Goal: Task Accomplishment & Management: Manage account settings

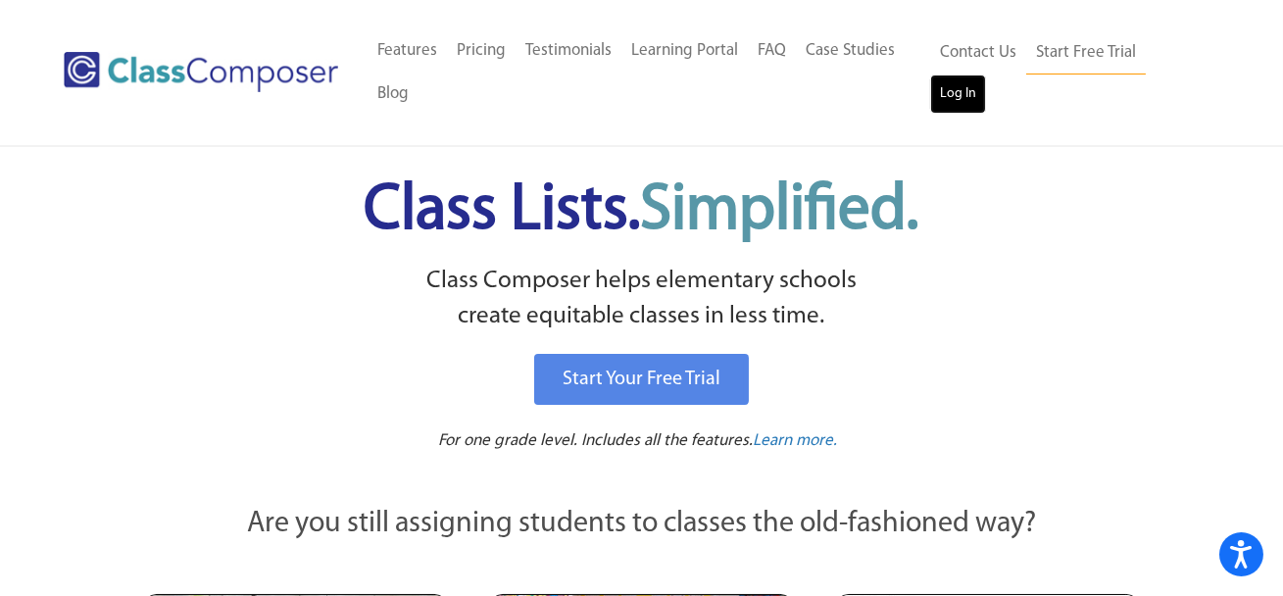
click at [971, 90] on link "Log In" at bounding box center [958, 93] width 56 height 39
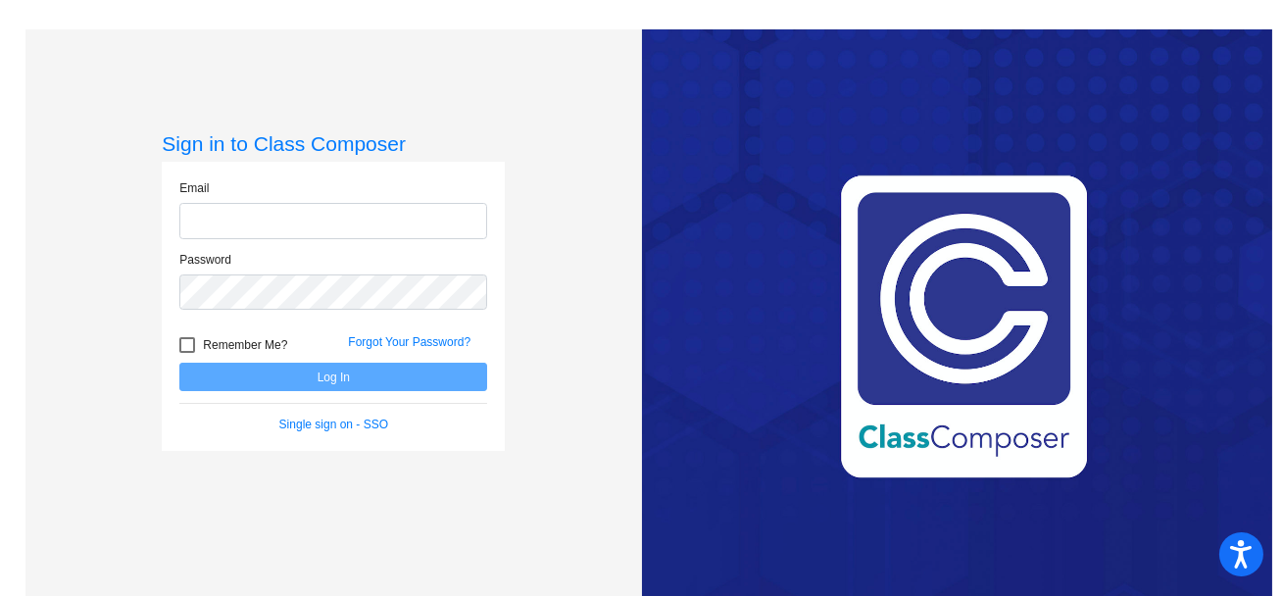
type input "[EMAIL_ADDRESS][DOMAIN_NAME]"
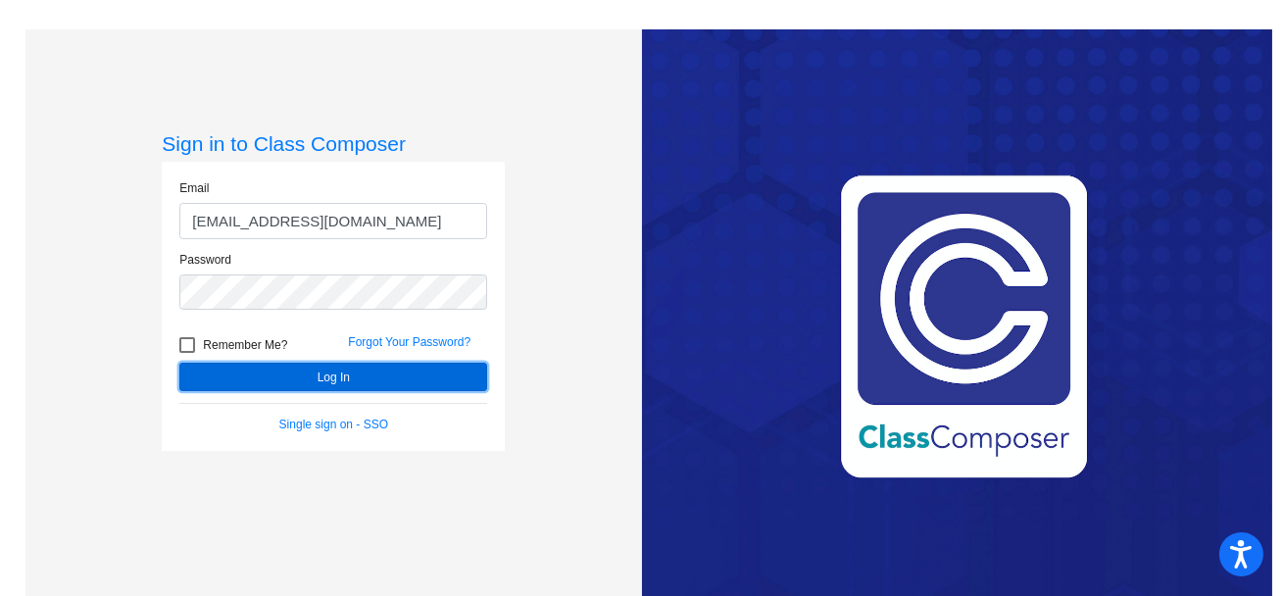
click at [409, 373] on button "Log In" at bounding box center [333, 377] width 308 height 28
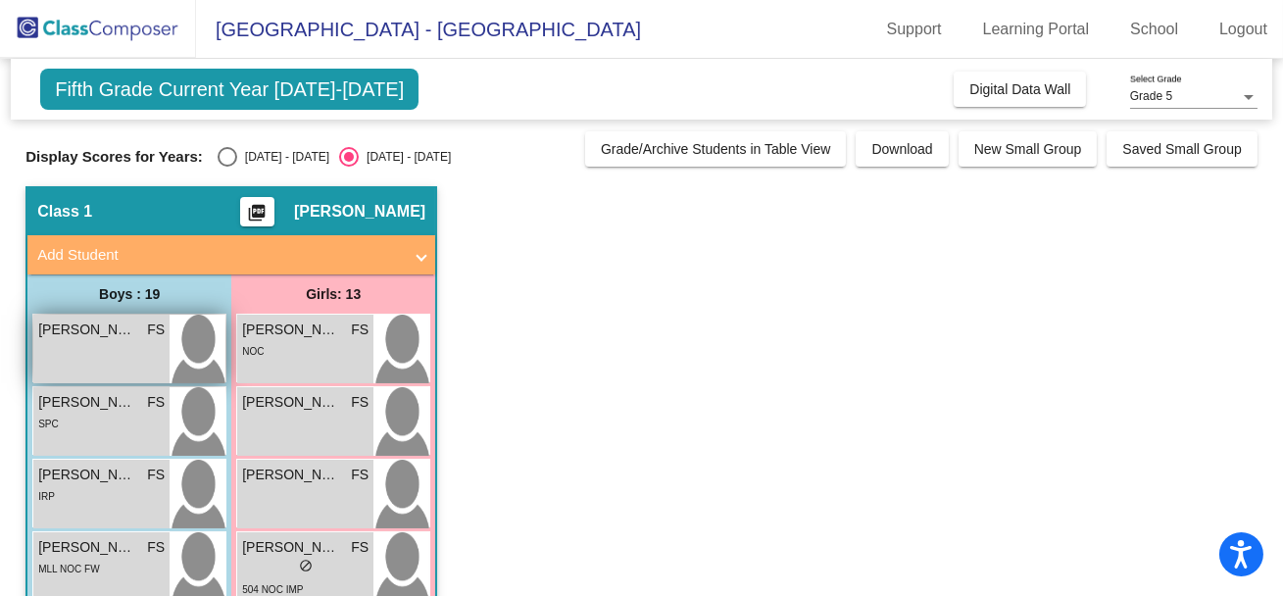
click at [128, 334] on span "[PERSON_NAME]" at bounding box center [87, 329] width 98 height 21
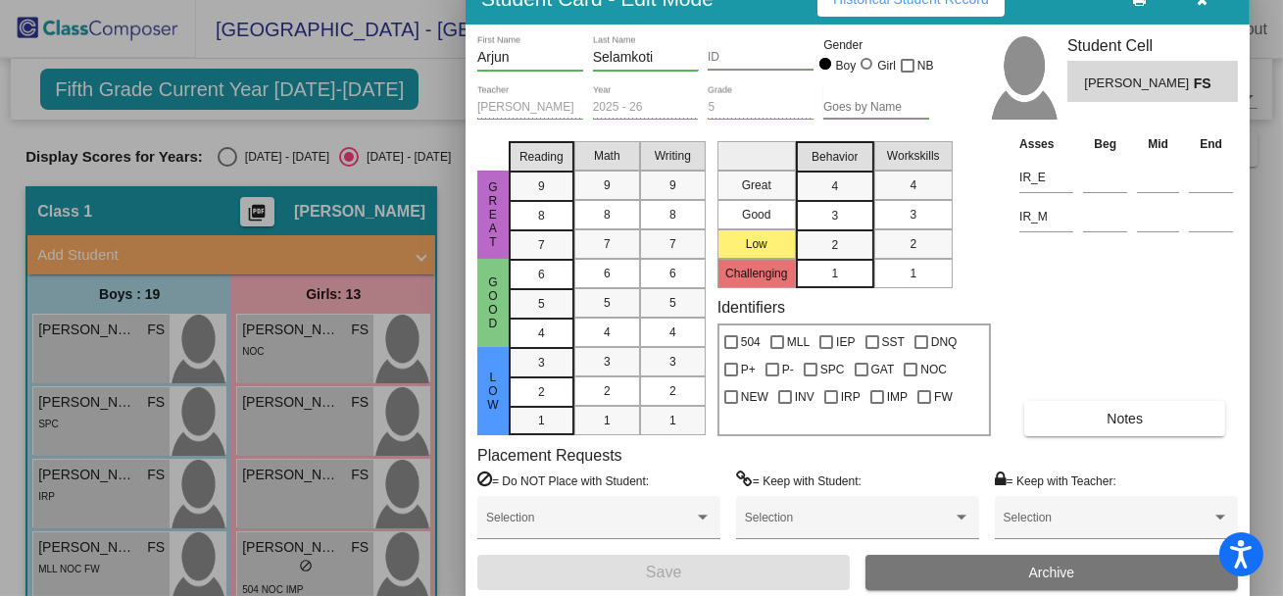
drag, startPoint x: 767, startPoint y: 29, endPoint x: 738, endPoint y: 8, distance: 36.5
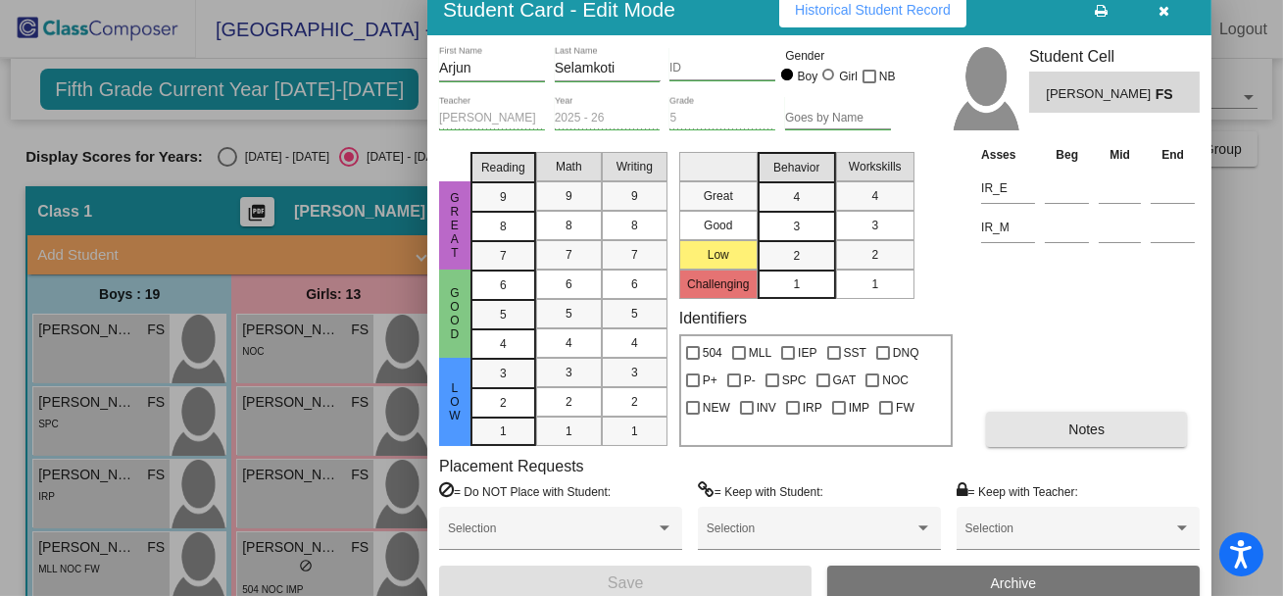
click at [1012, 429] on button "Notes" at bounding box center [1086, 429] width 201 height 35
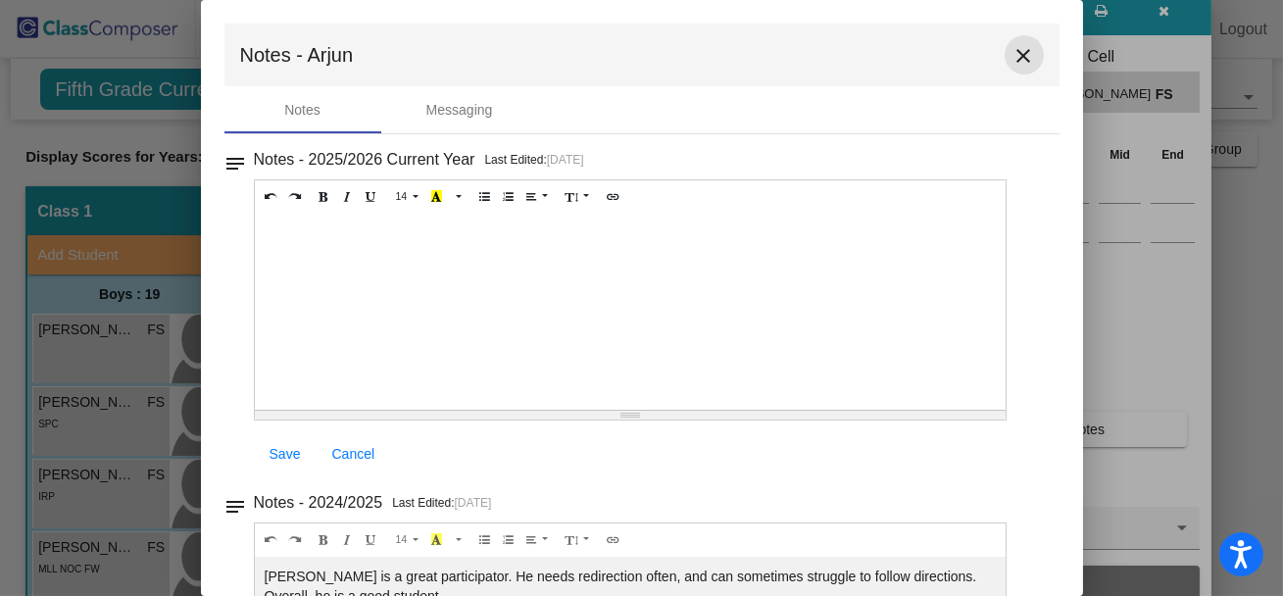
click at [1012, 52] on mat-icon "close" at bounding box center [1024, 56] width 24 height 24
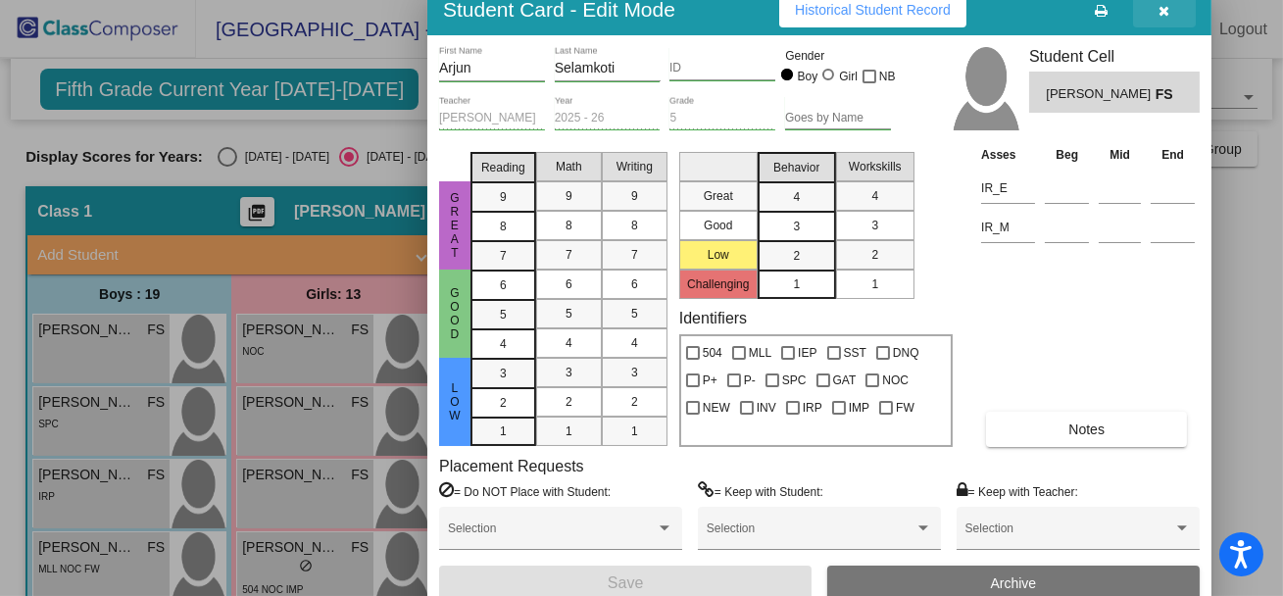
click at [1159, 12] on icon "button" at bounding box center [1164, 11] width 11 height 14
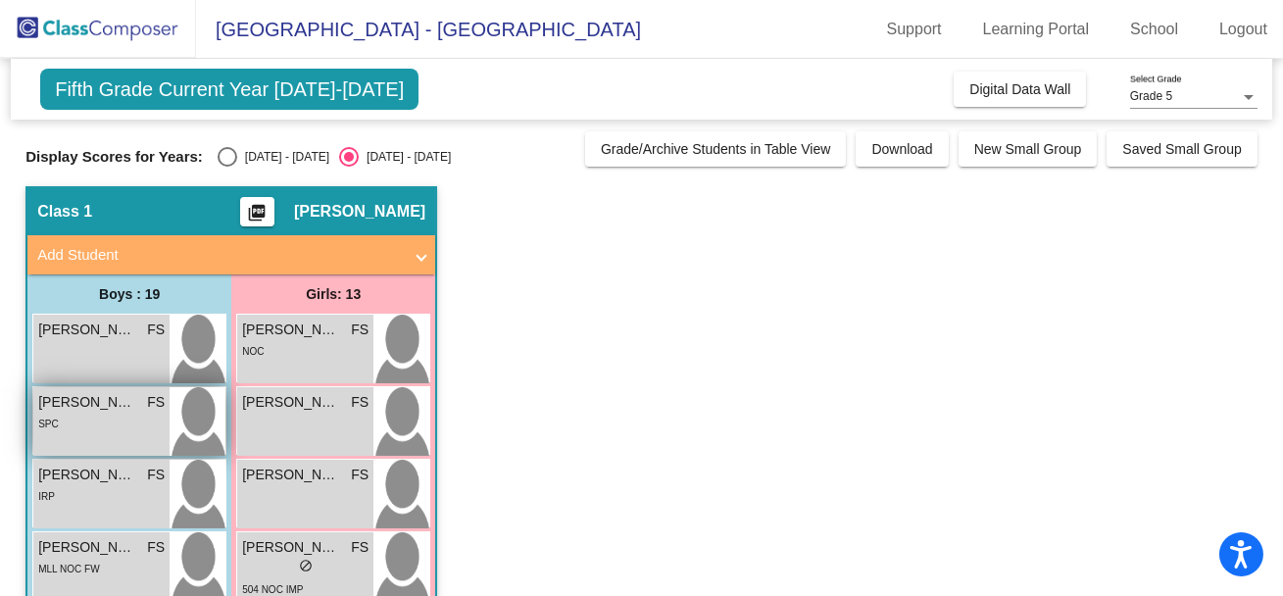
click at [91, 426] on div "SPC" at bounding box center [101, 423] width 126 height 21
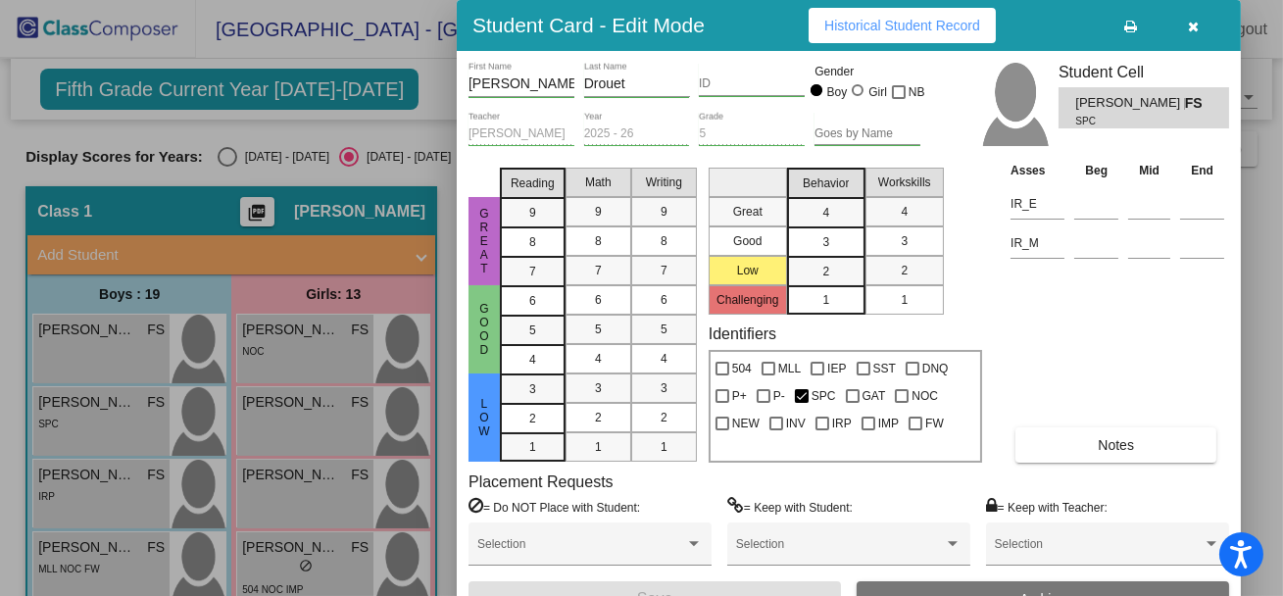
click at [1088, 444] on button "Notes" at bounding box center [1115, 444] width 201 height 35
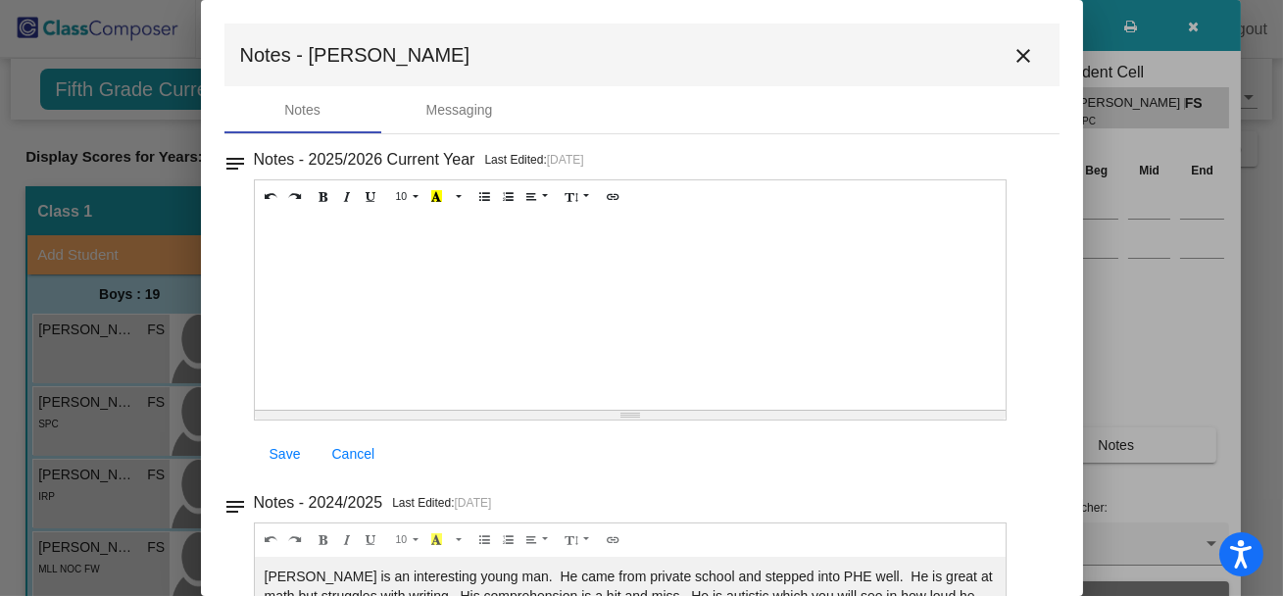
click at [1014, 60] on mat-icon "close" at bounding box center [1024, 56] width 24 height 24
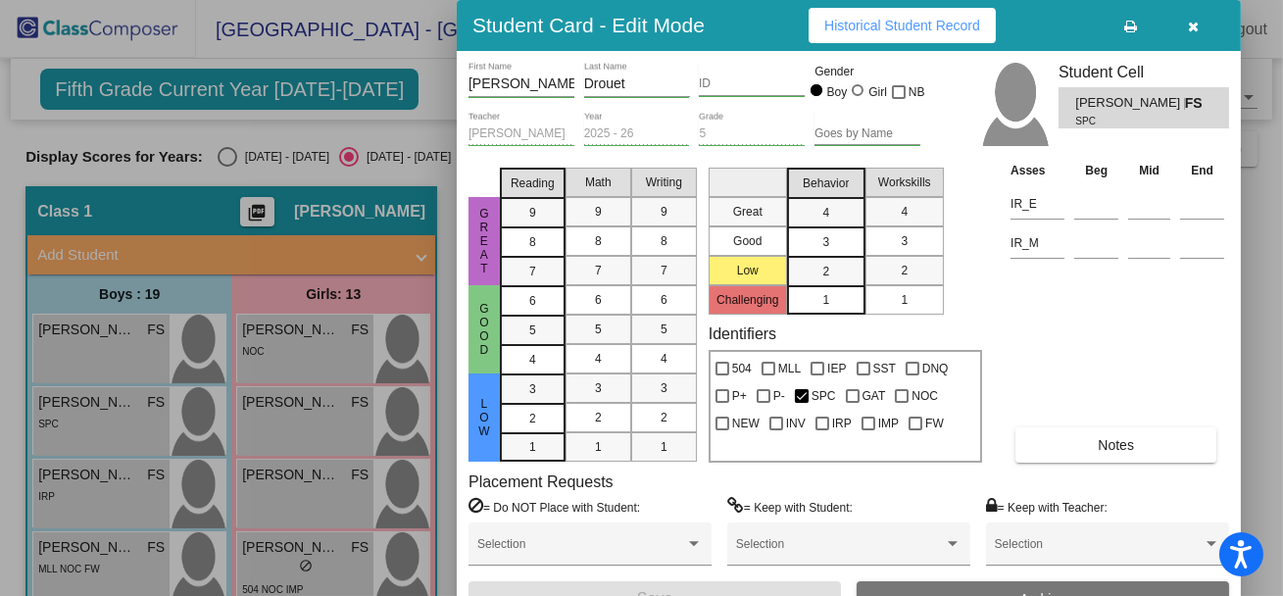
click at [1194, 23] on icon "button" at bounding box center [1194, 27] width 11 height 14
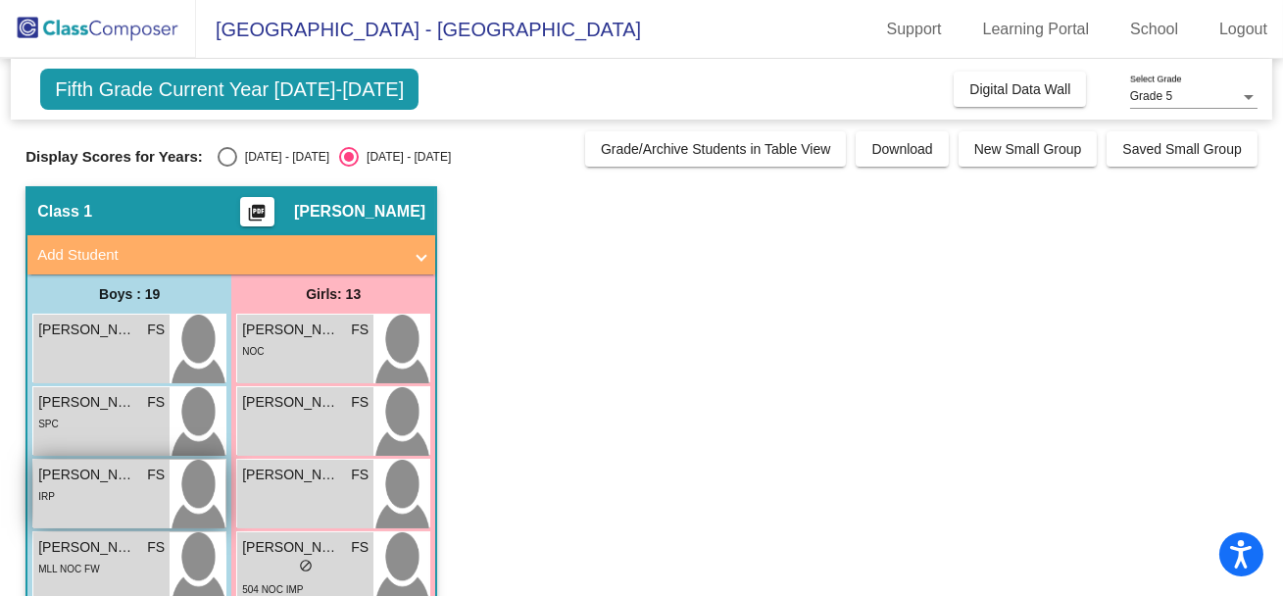
click at [95, 499] on div "IRP" at bounding box center [101, 495] width 126 height 21
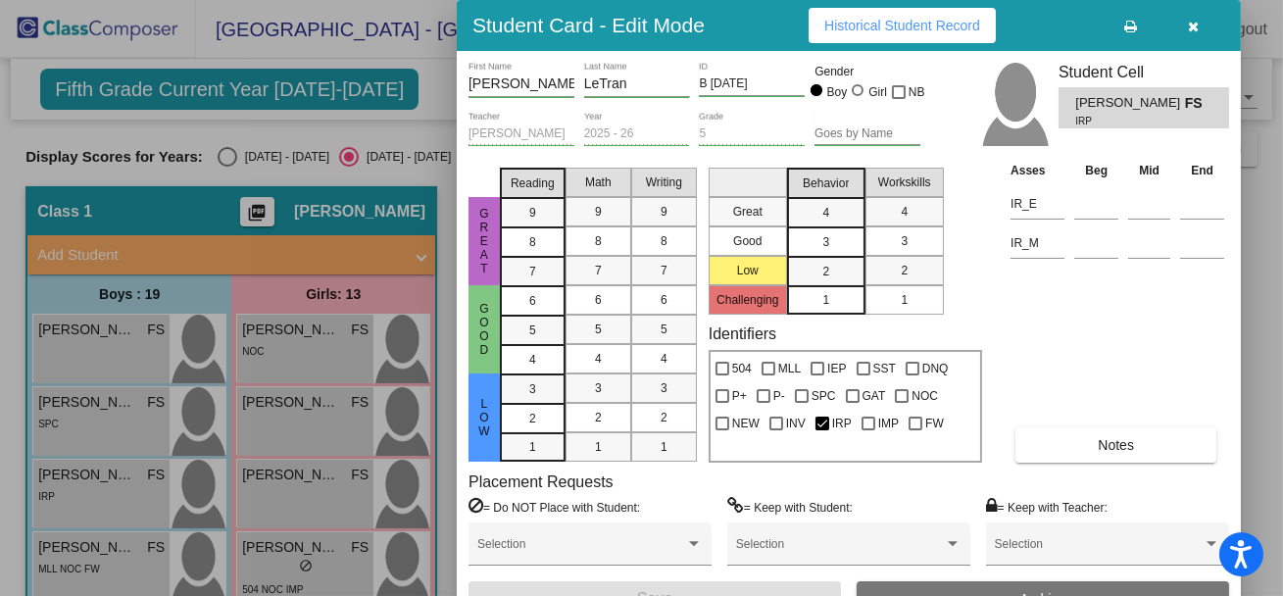
click at [1038, 444] on button "Notes" at bounding box center [1115, 444] width 201 height 35
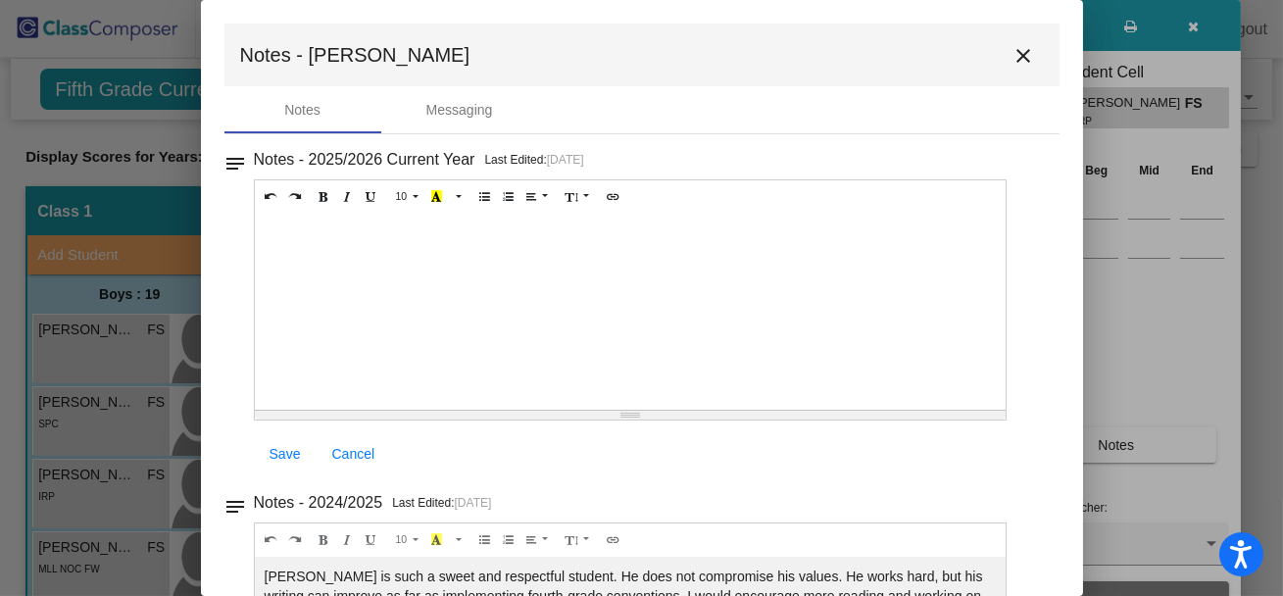
click at [1012, 59] on mat-icon "close" at bounding box center [1024, 56] width 24 height 24
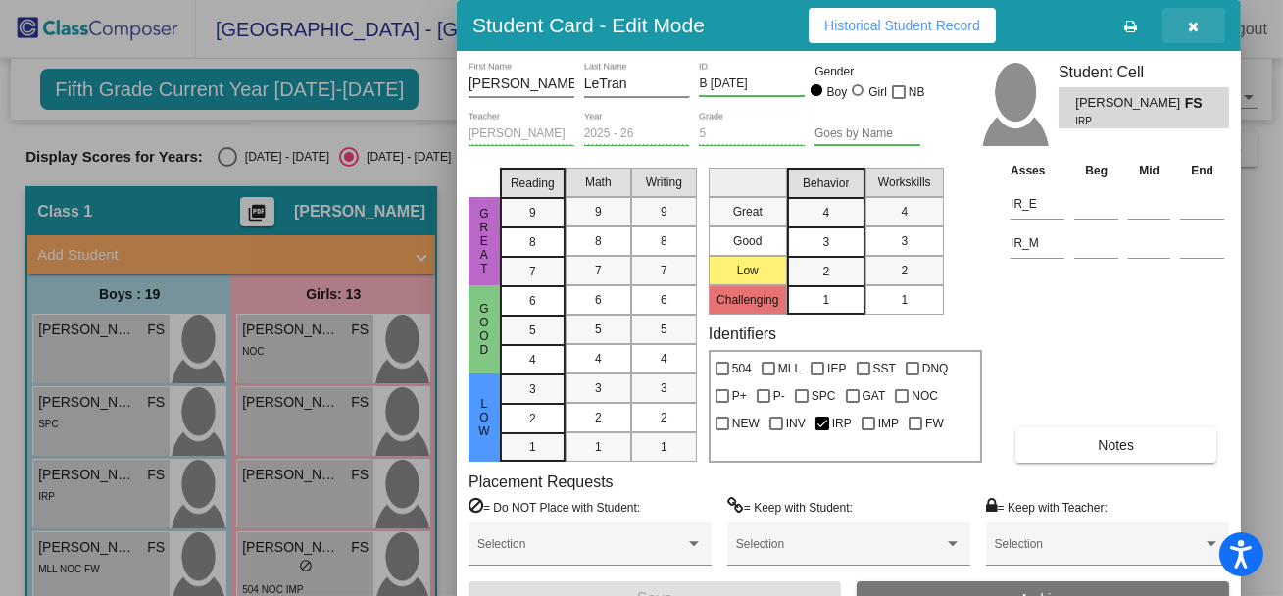
click at [1195, 28] on icon "button" at bounding box center [1194, 27] width 11 height 14
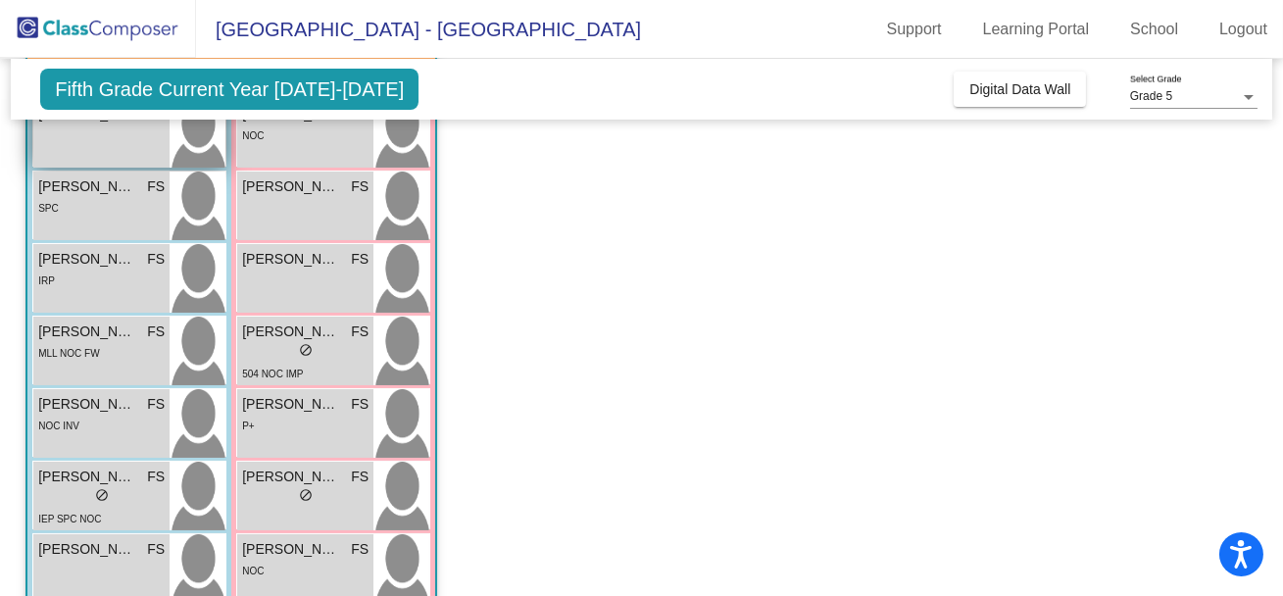
scroll to position [225, 0]
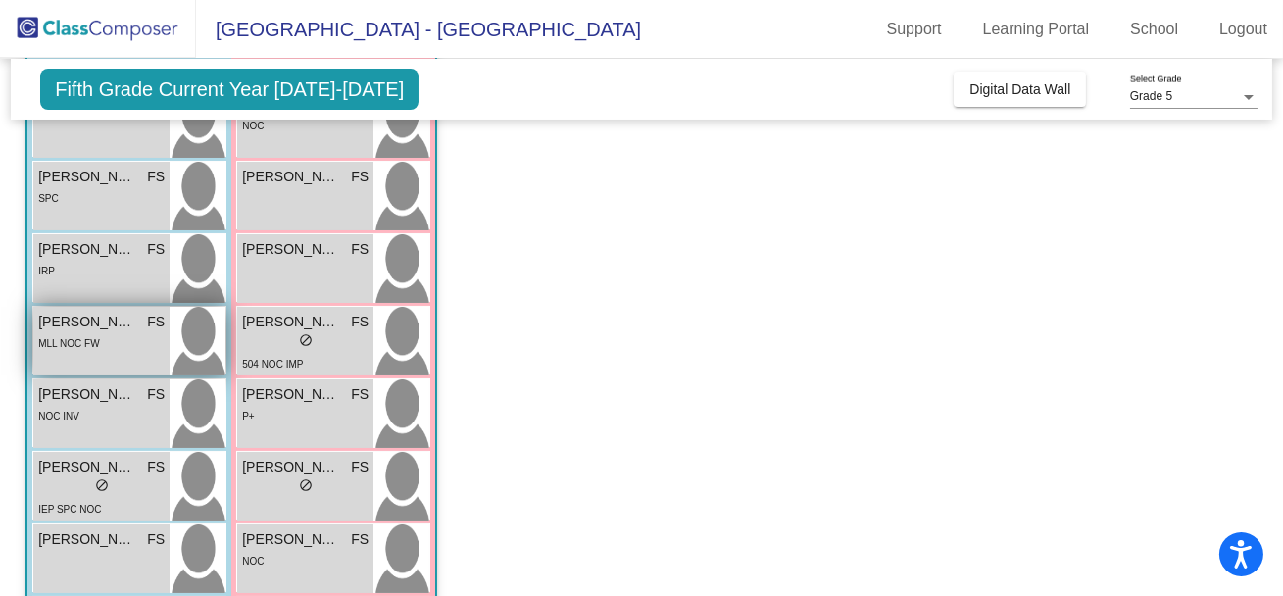
click at [120, 343] on div "MLL NOC FW" at bounding box center [101, 342] width 126 height 21
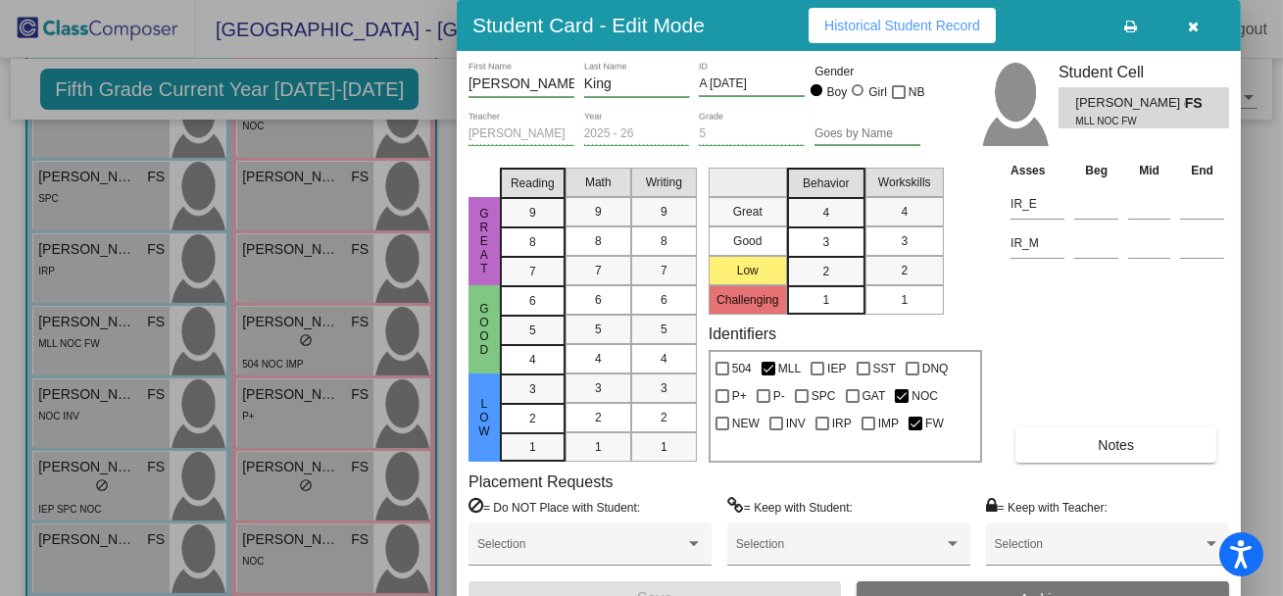
click at [1029, 449] on button "Notes" at bounding box center [1115, 444] width 201 height 35
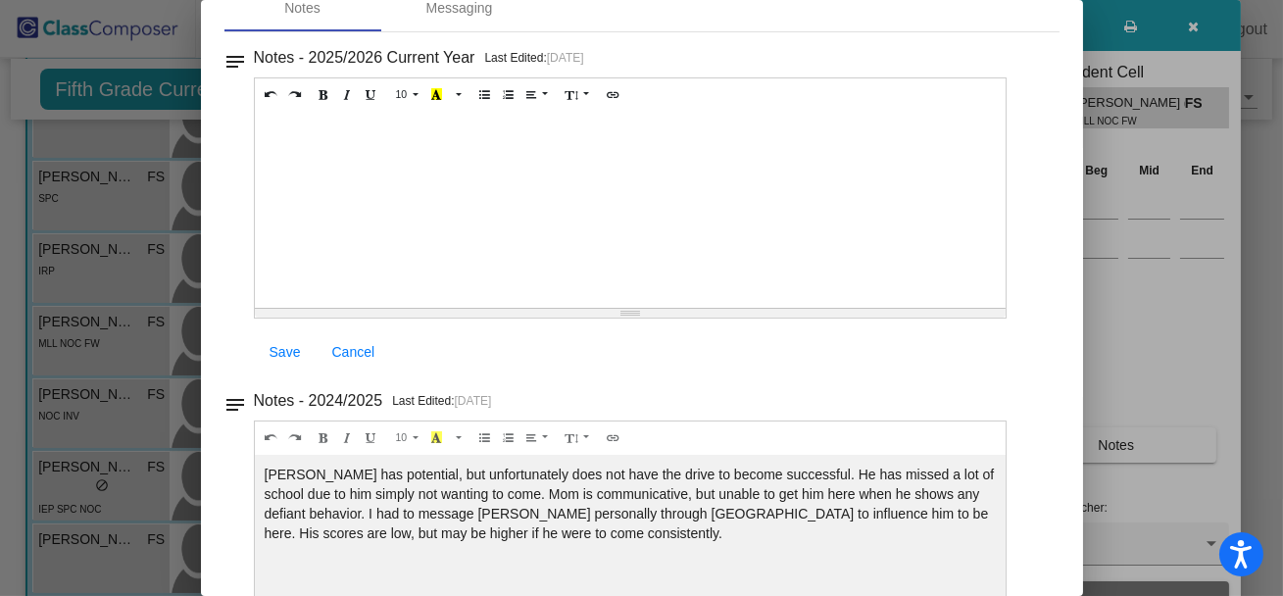
scroll to position [0, 0]
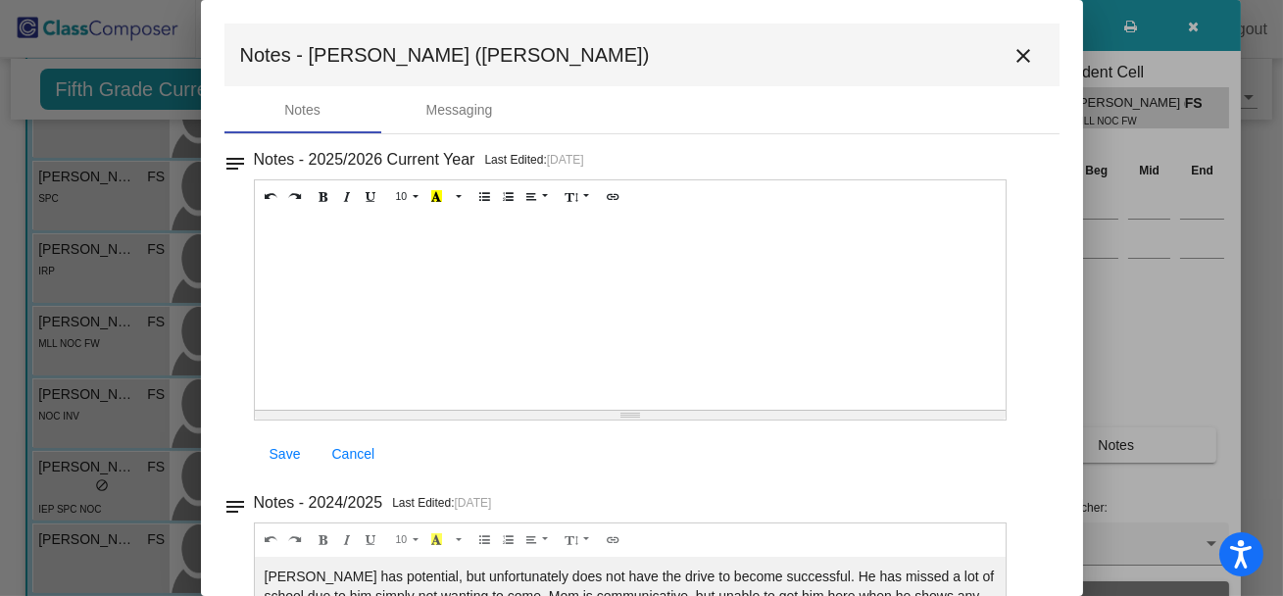
click at [1012, 56] on mat-icon "close" at bounding box center [1024, 56] width 24 height 24
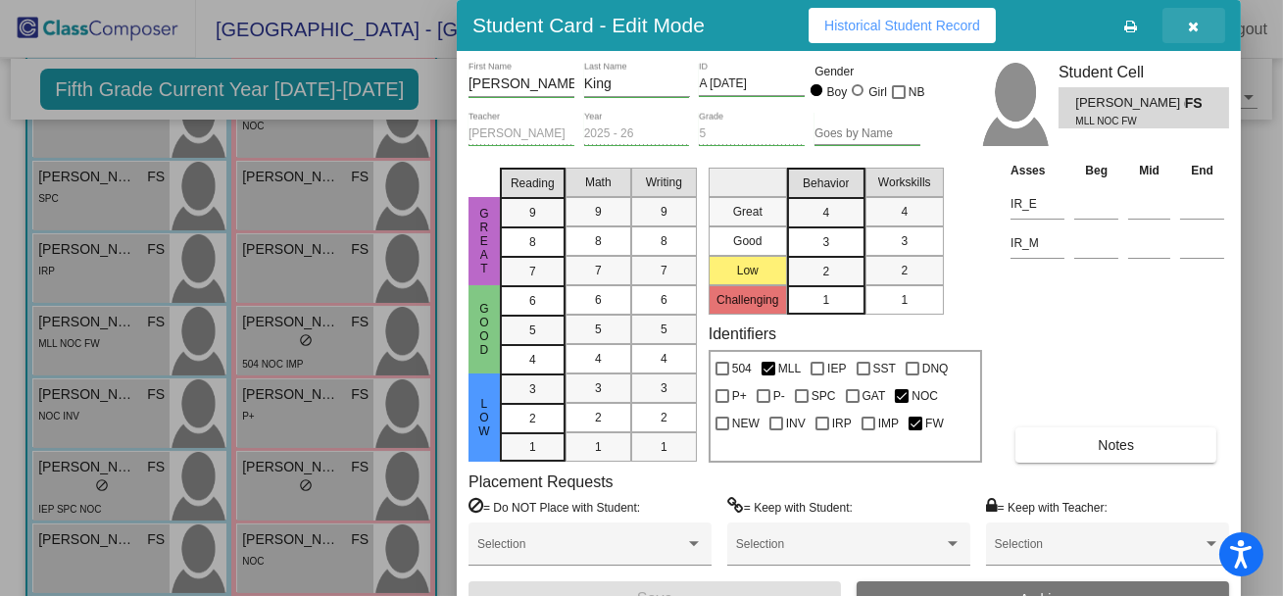
click at [1193, 27] on icon "button" at bounding box center [1194, 27] width 11 height 14
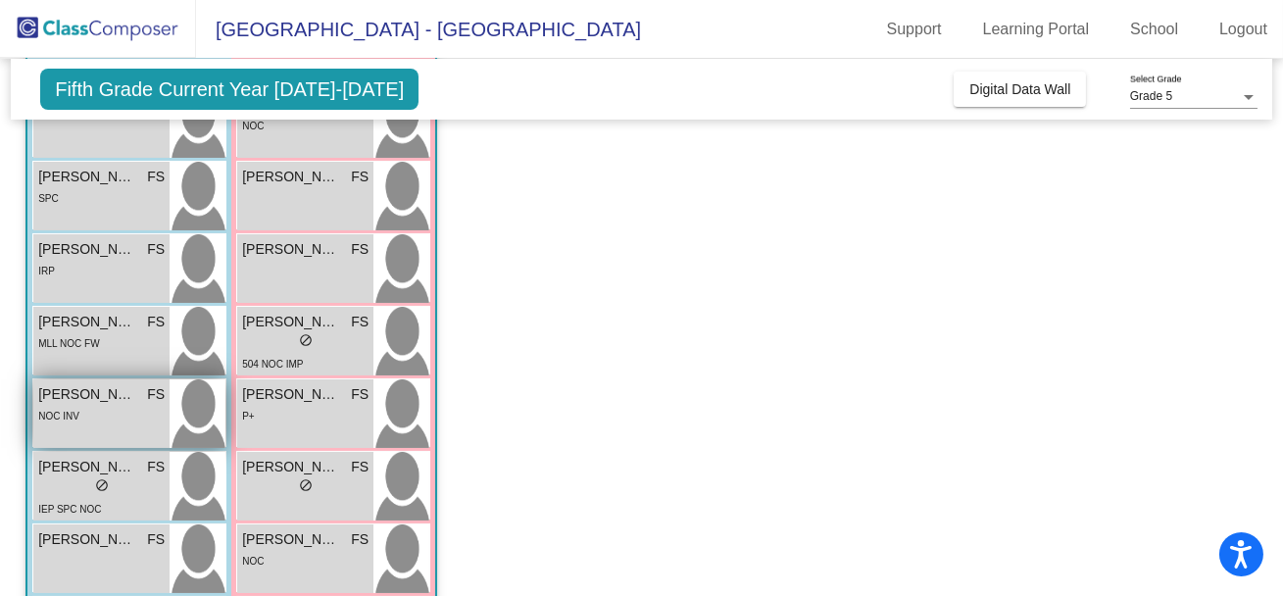
click at [114, 431] on div "[PERSON_NAME] FS lock do_not_disturb_alt NOC INV" at bounding box center [101, 413] width 136 height 69
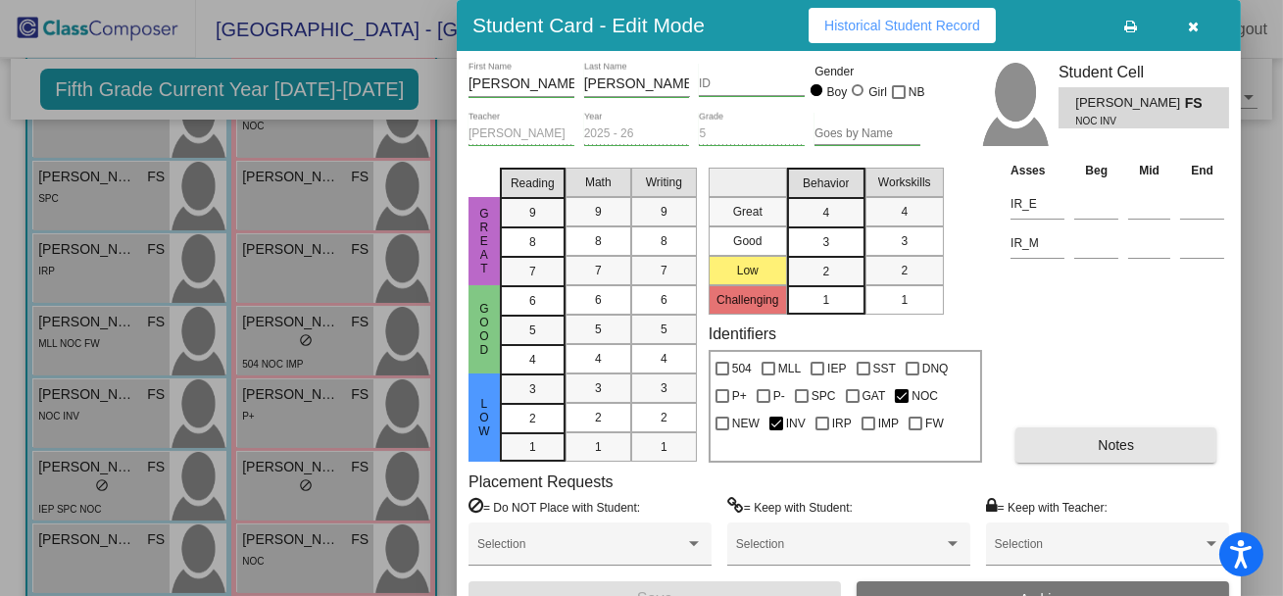
click at [1043, 443] on button "Notes" at bounding box center [1115, 444] width 201 height 35
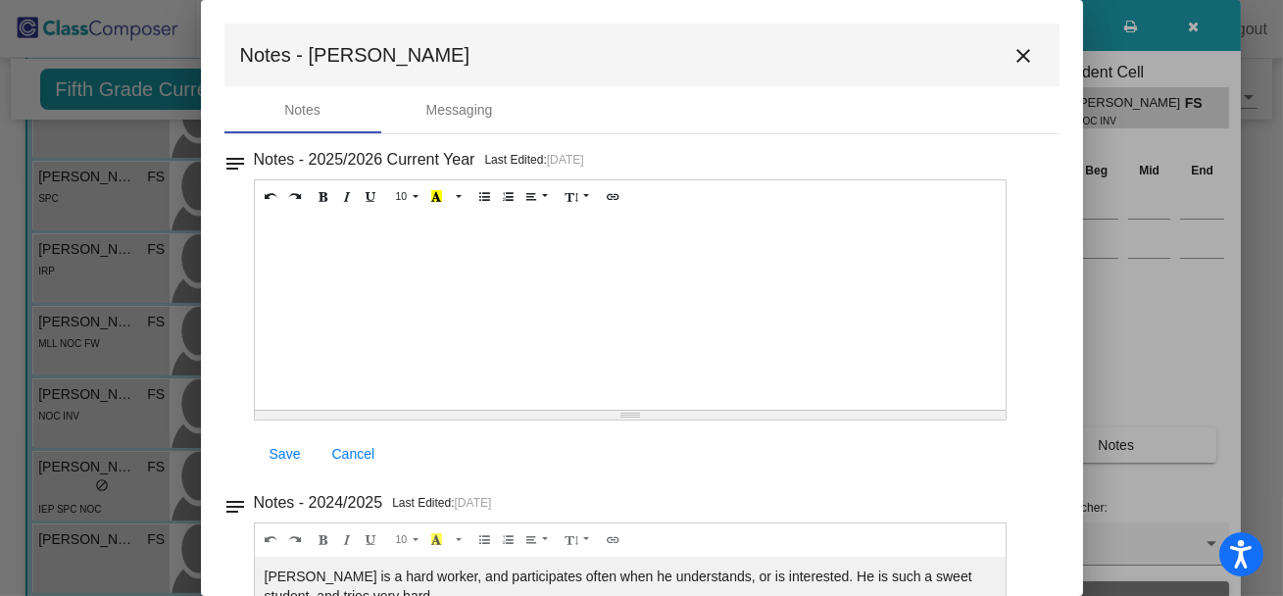
click at [1017, 64] on mat-icon "close" at bounding box center [1024, 56] width 24 height 24
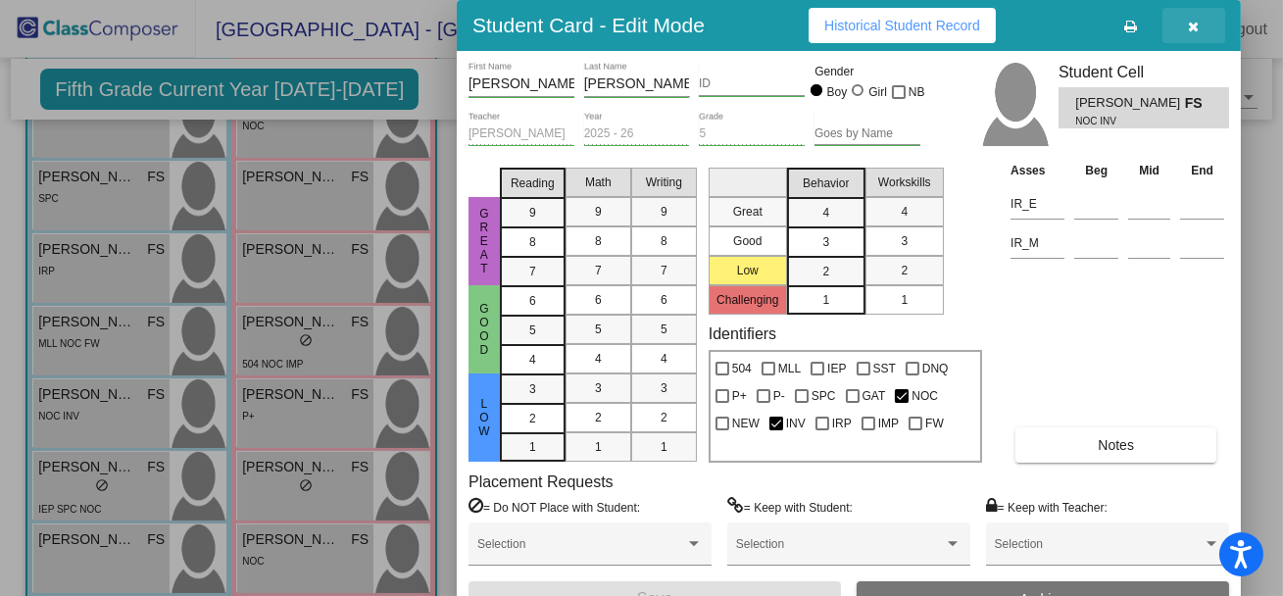
click at [1196, 26] on icon "button" at bounding box center [1194, 27] width 11 height 14
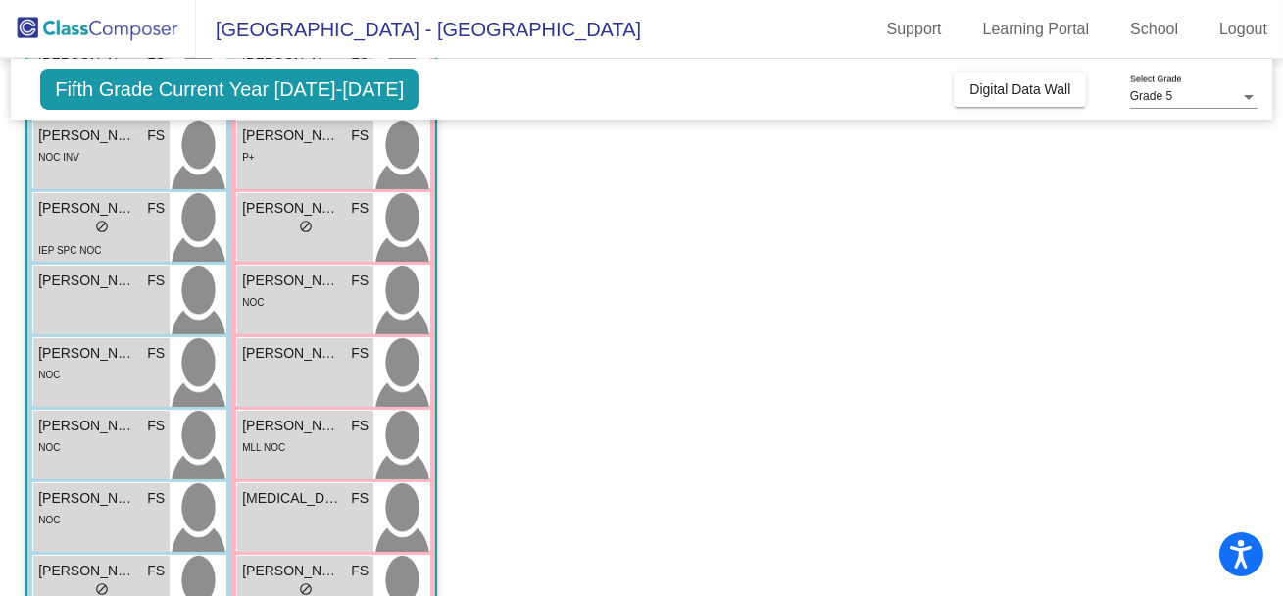
scroll to position [468, 0]
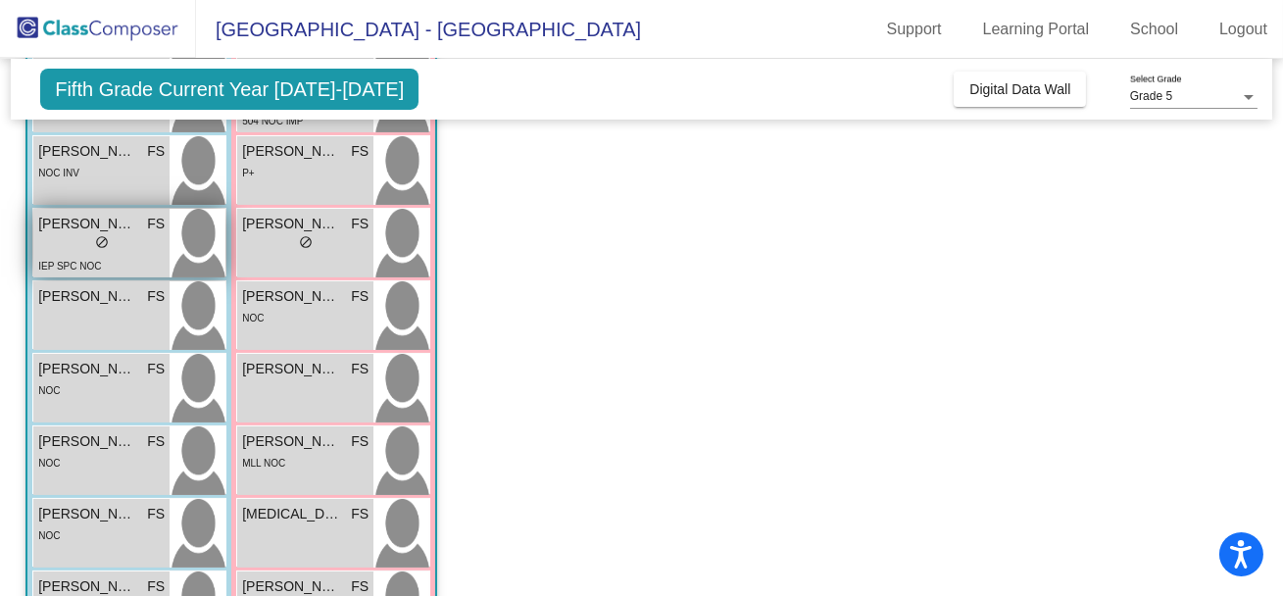
click at [128, 249] on div "lock do_not_disturb_alt" at bounding box center [101, 244] width 126 height 21
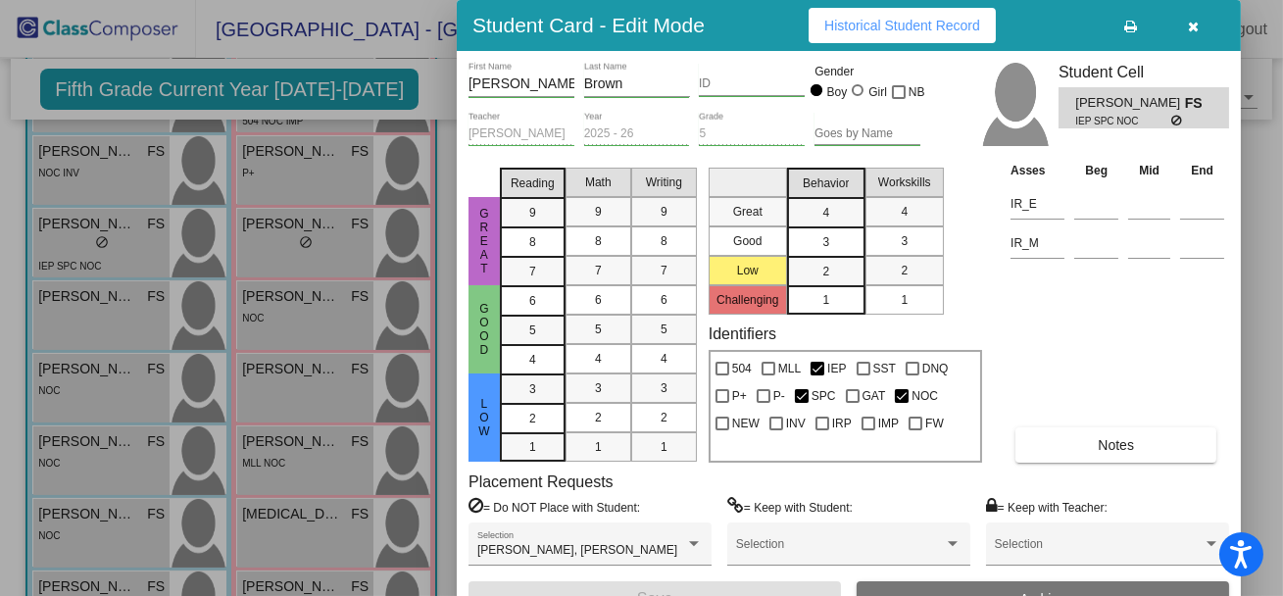
click at [1084, 450] on button "Notes" at bounding box center [1115, 444] width 201 height 35
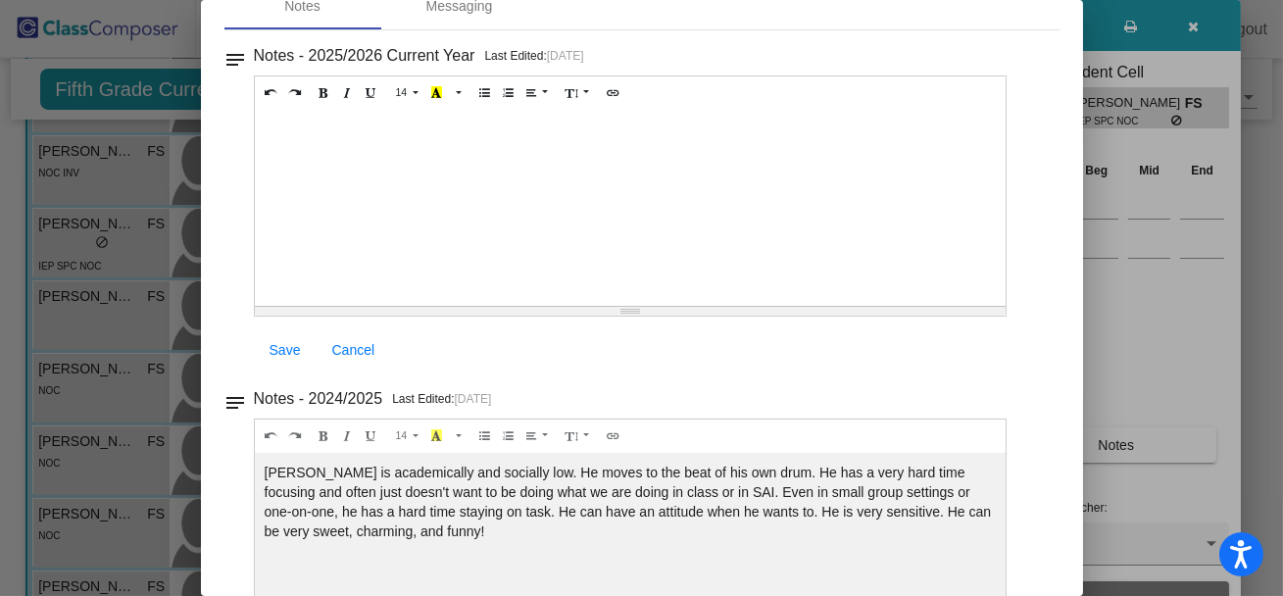
scroll to position [0, 0]
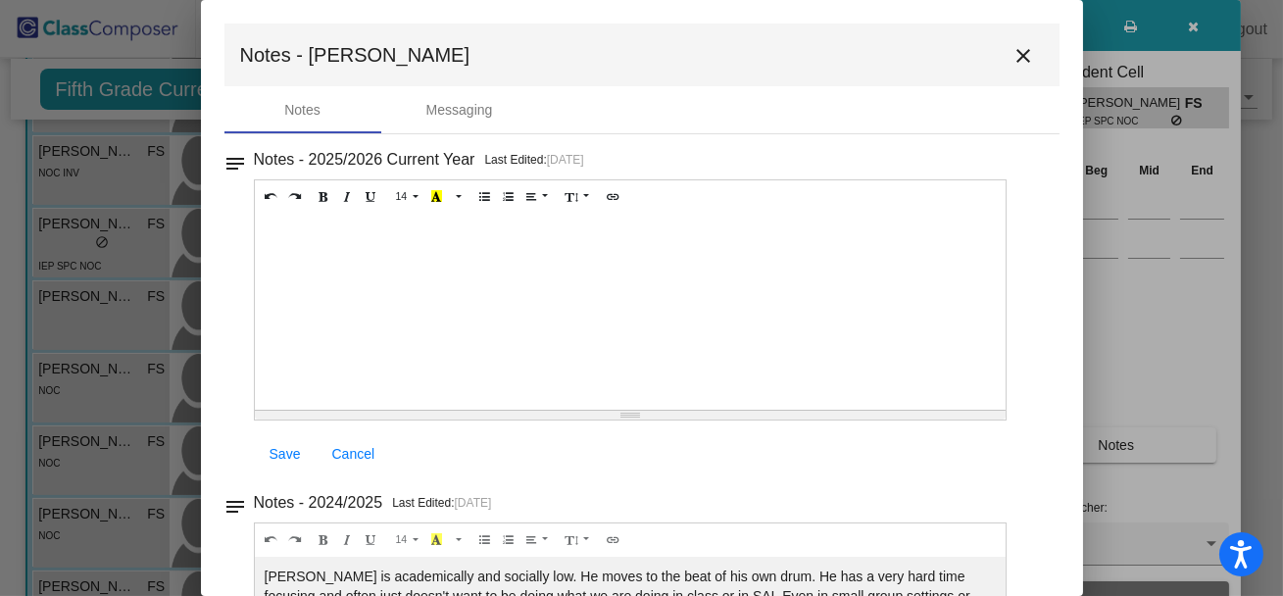
click at [1023, 44] on mat-icon "close" at bounding box center [1024, 56] width 24 height 24
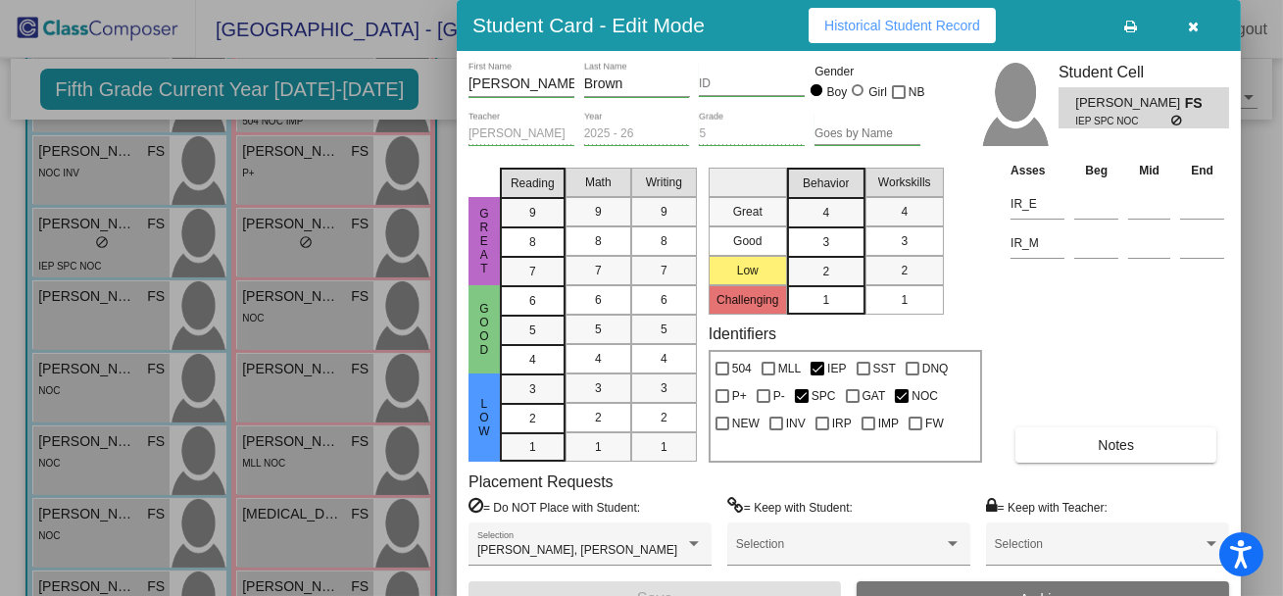
click at [1198, 24] on icon "button" at bounding box center [1194, 27] width 11 height 14
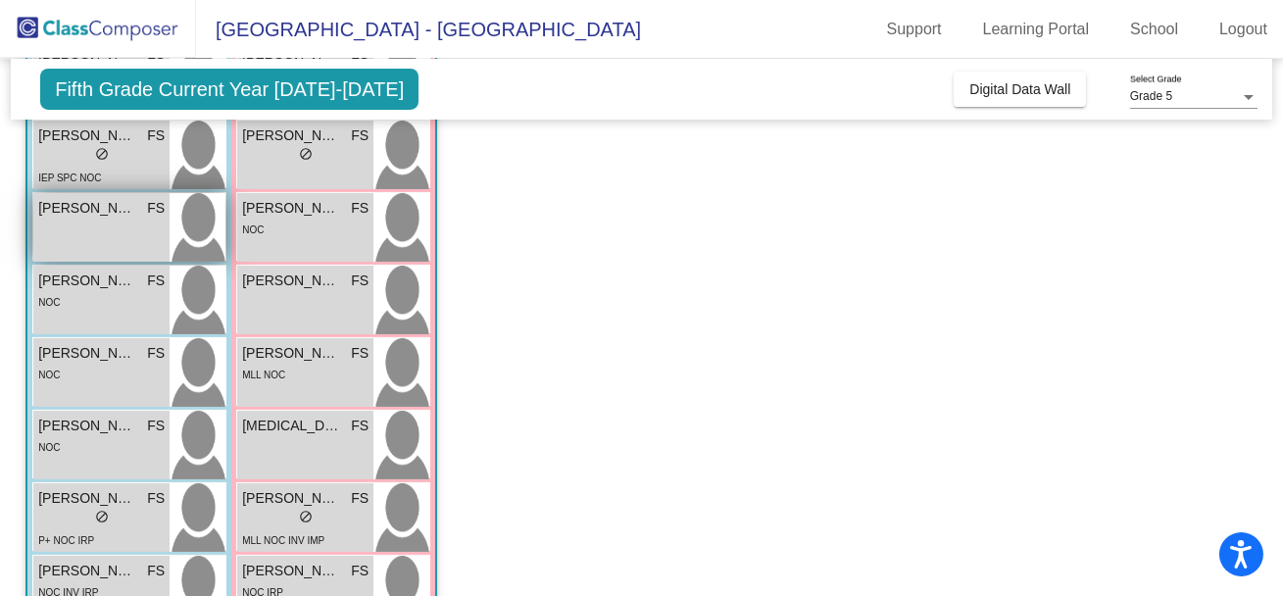
scroll to position [554, 0]
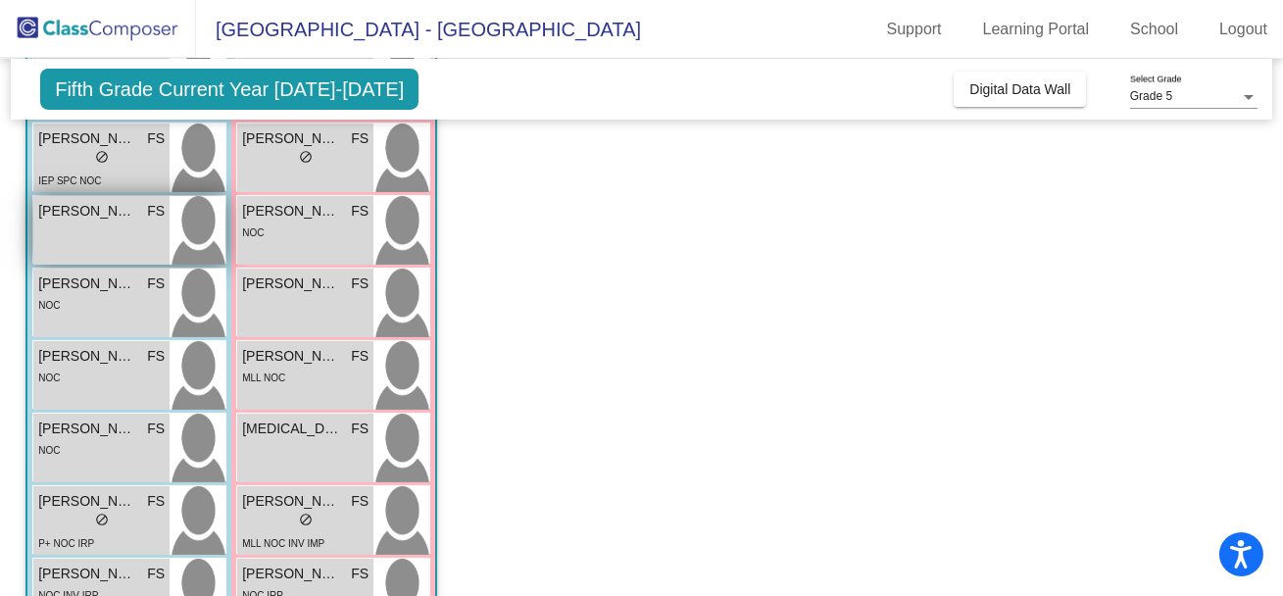
click at [104, 225] on div "[PERSON_NAME] FS lock do_not_disturb_alt" at bounding box center [101, 230] width 136 height 69
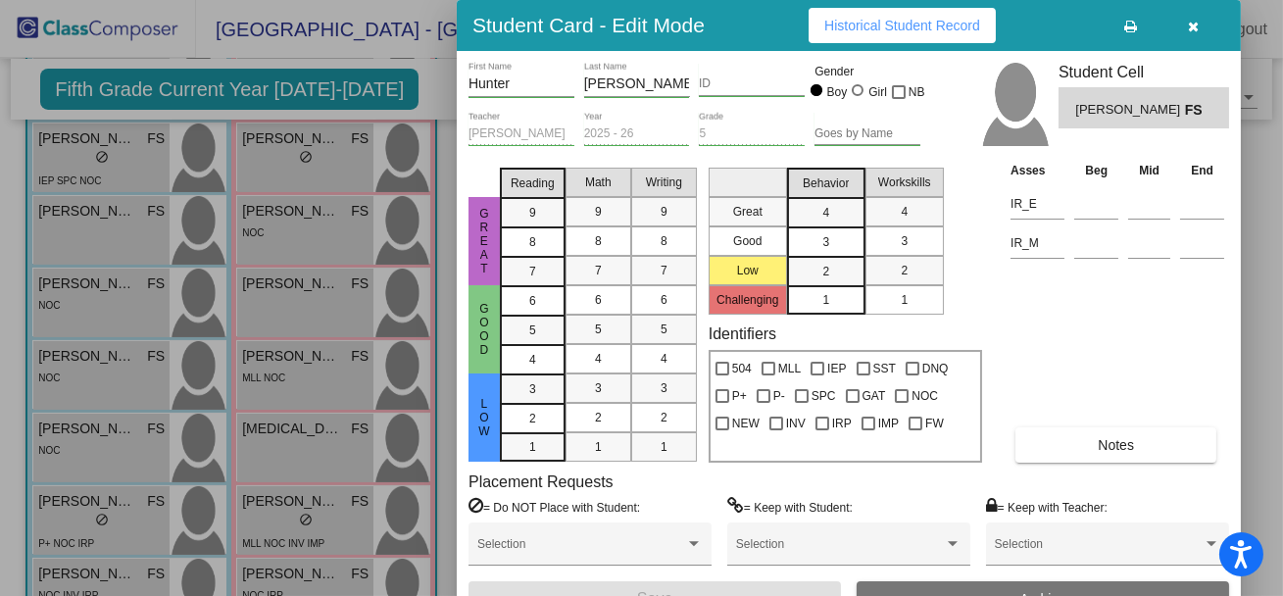
click at [1048, 438] on button "Notes" at bounding box center [1115, 444] width 201 height 35
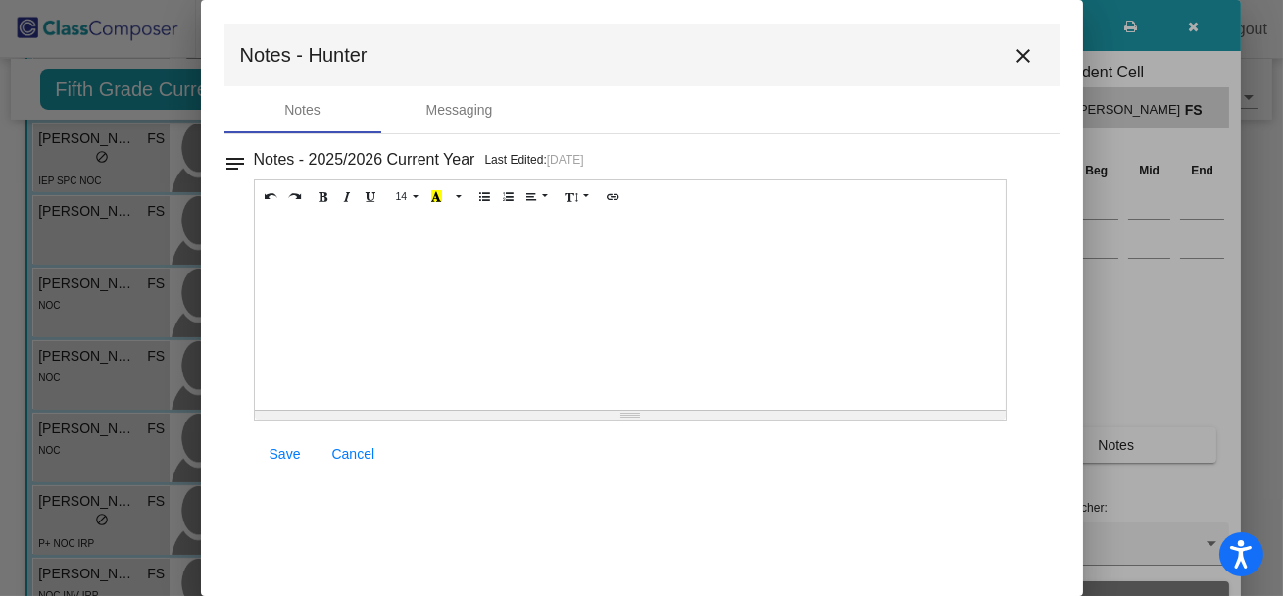
click at [1026, 56] on mat-icon "close" at bounding box center [1024, 56] width 24 height 24
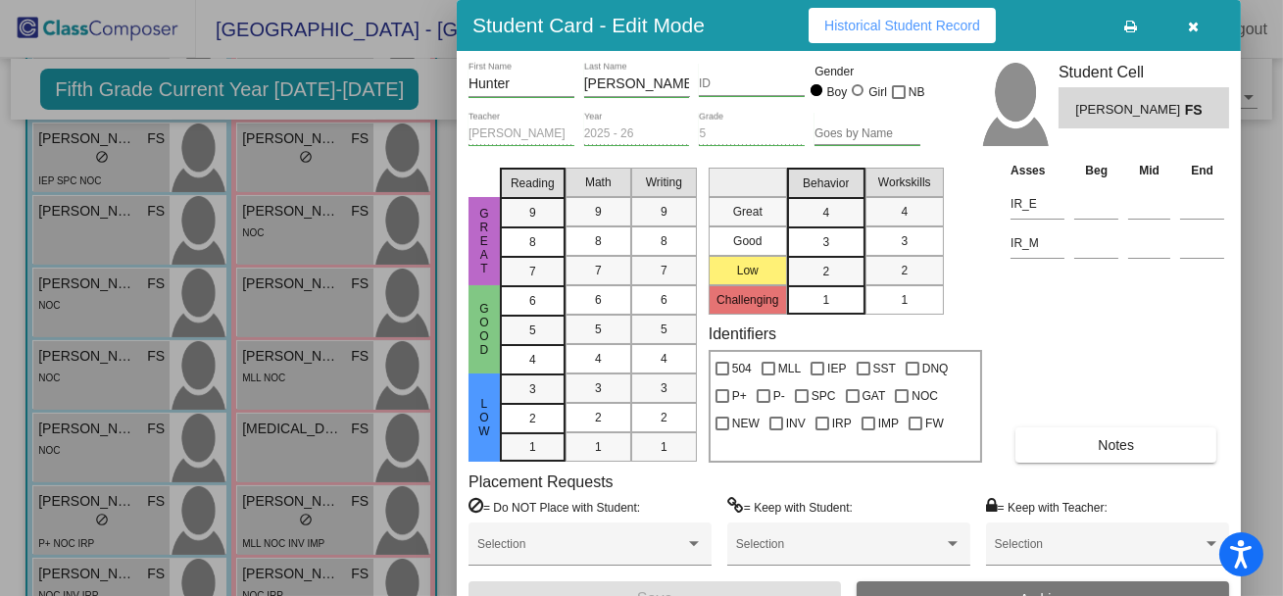
click at [1189, 26] on icon "button" at bounding box center [1194, 27] width 11 height 14
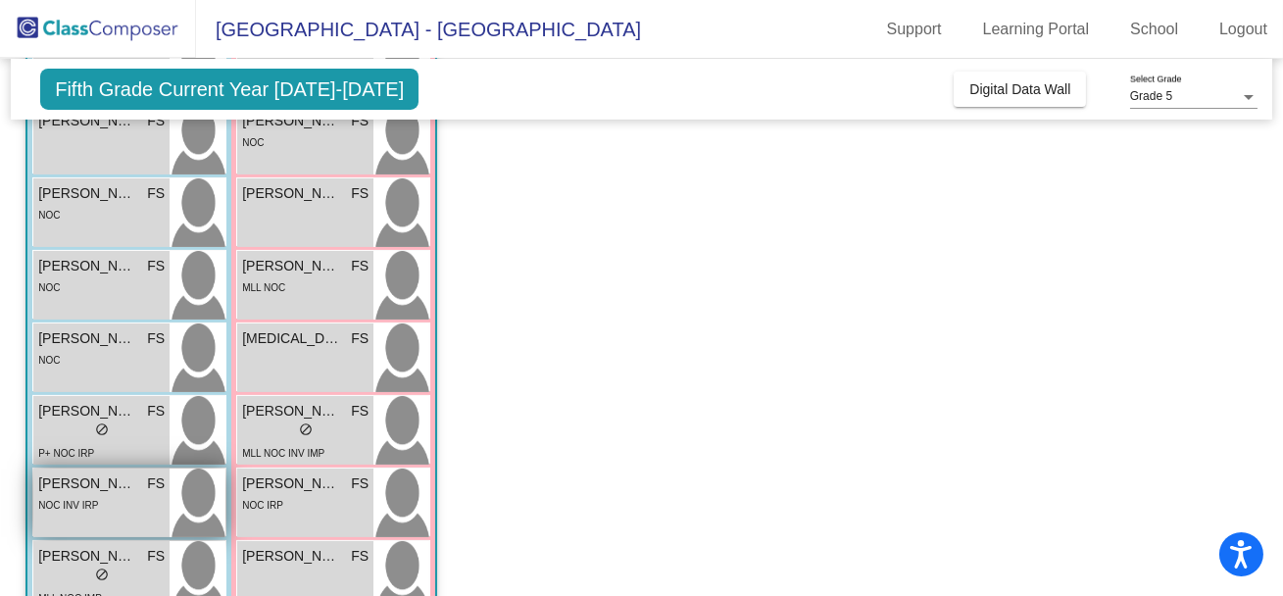
scroll to position [631, 0]
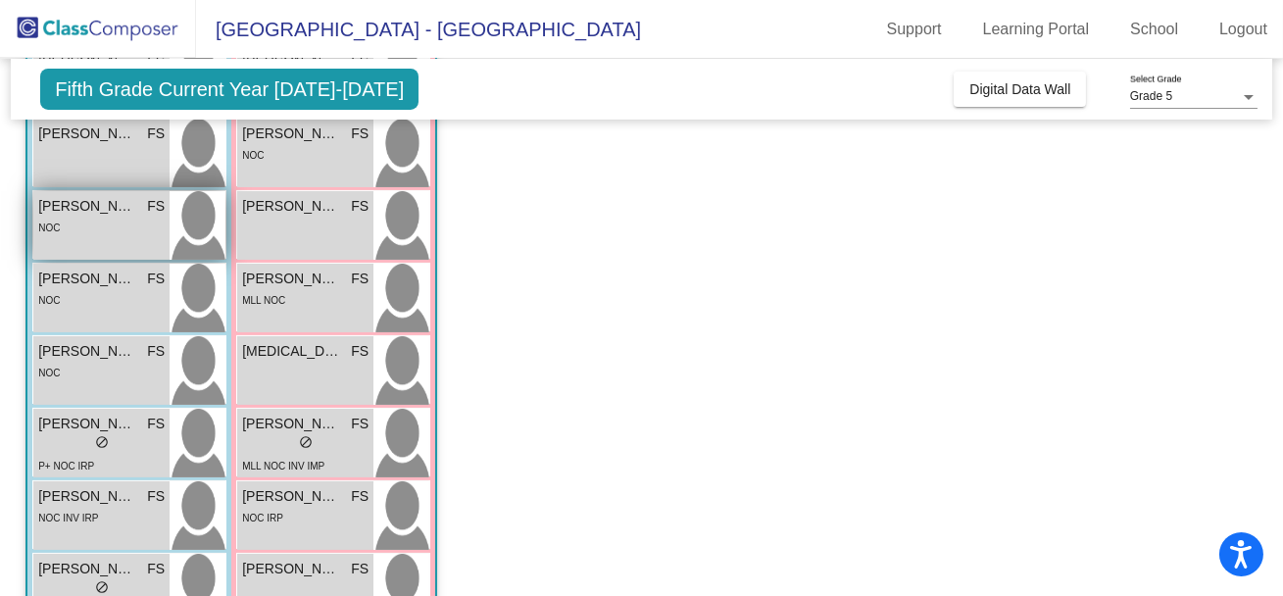
click at [102, 231] on div "NOC" at bounding box center [101, 227] width 126 height 21
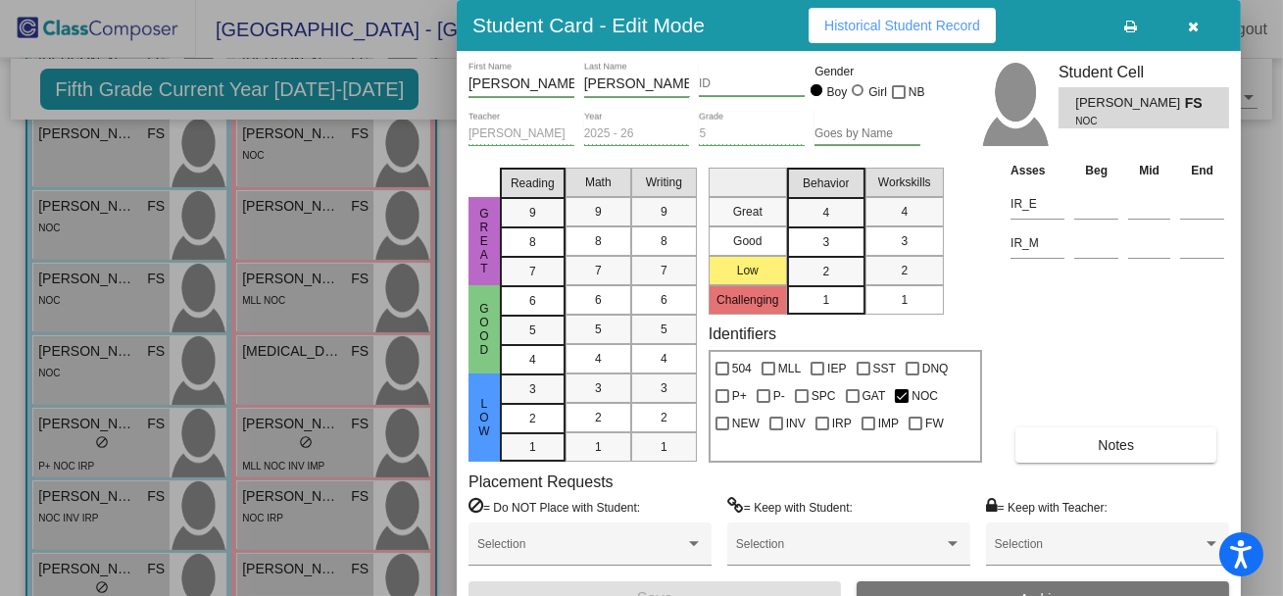
click at [1055, 442] on button "Notes" at bounding box center [1115, 444] width 201 height 35
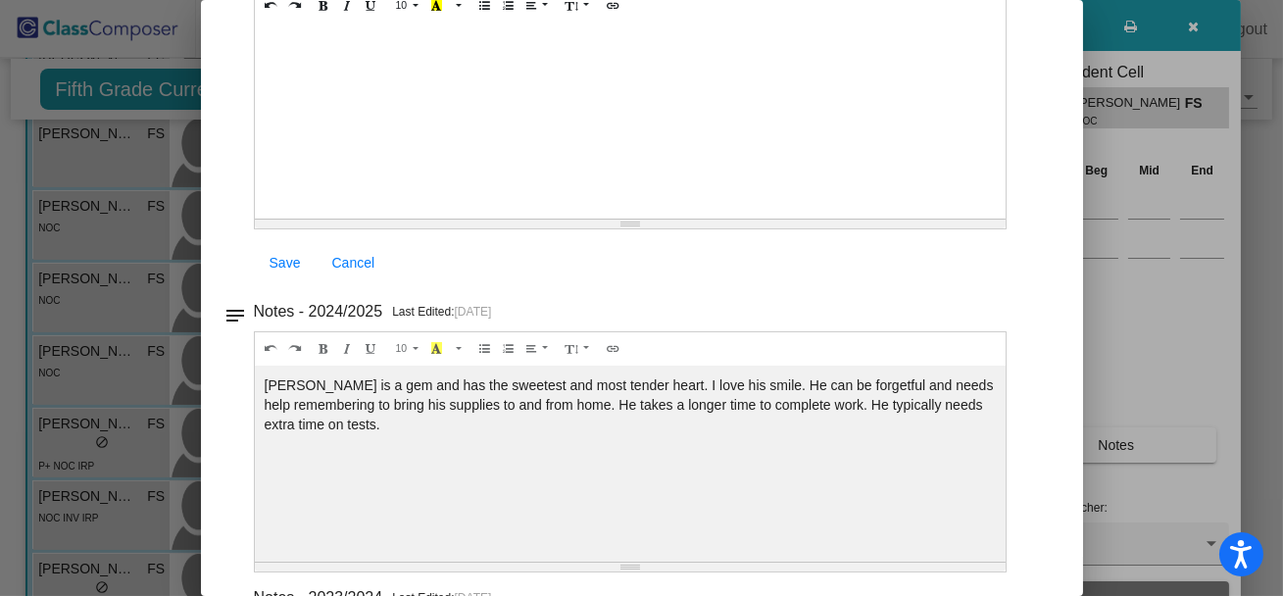
scroll to position [0, 0]
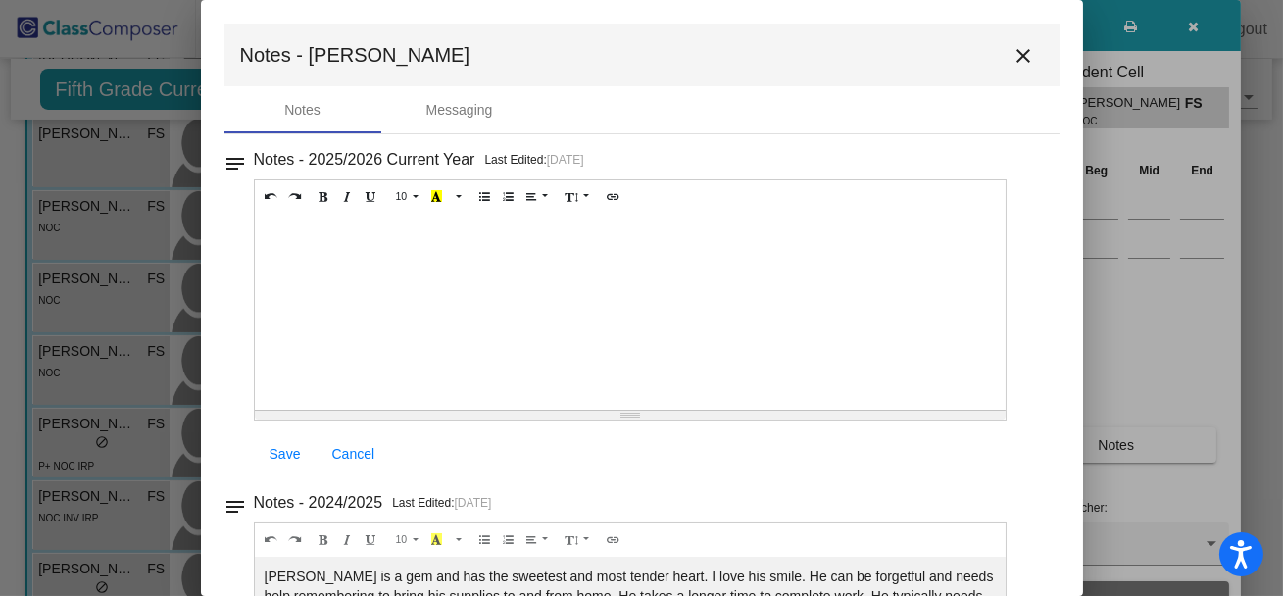
click at [1012, 61] on mat-icon "close" at bounding box center [1024, 56] width 24 height 24
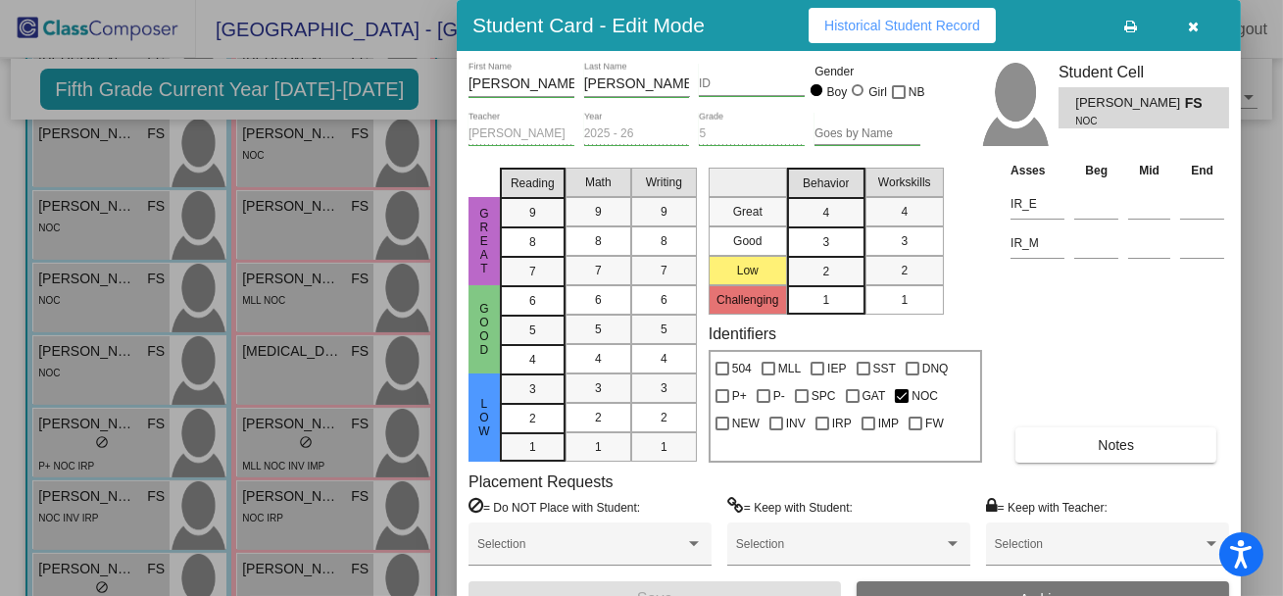
click at [1190, 28] on icon "button" at bounding box center [1194, 27] width 11 height 14
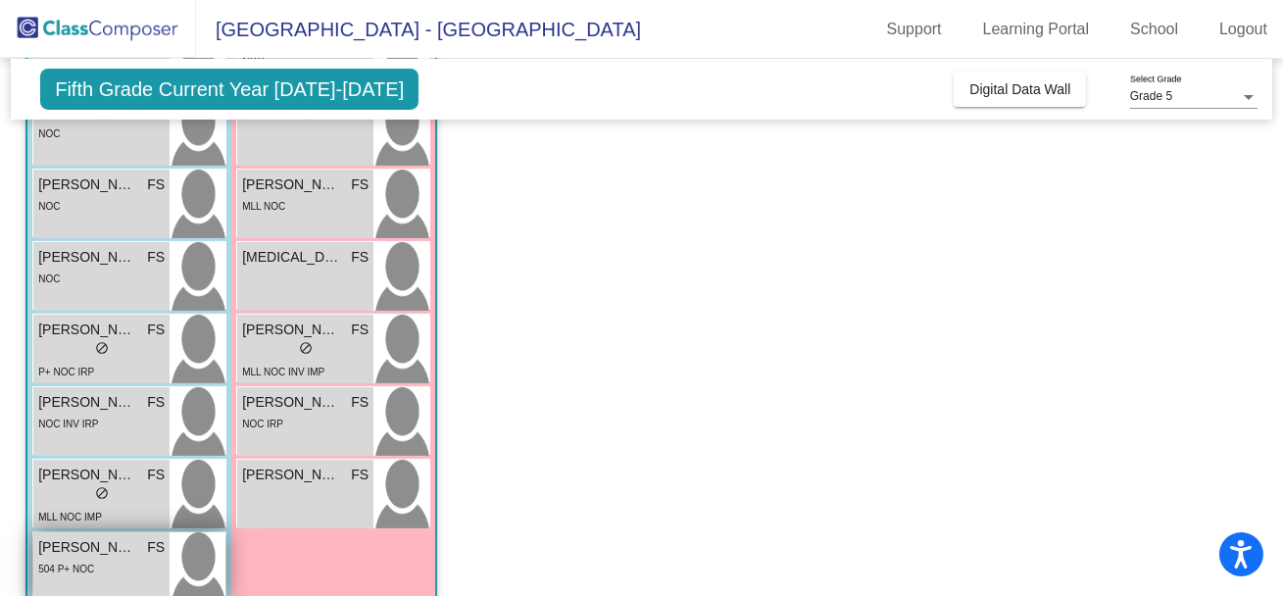
scroll to position [690, 0]
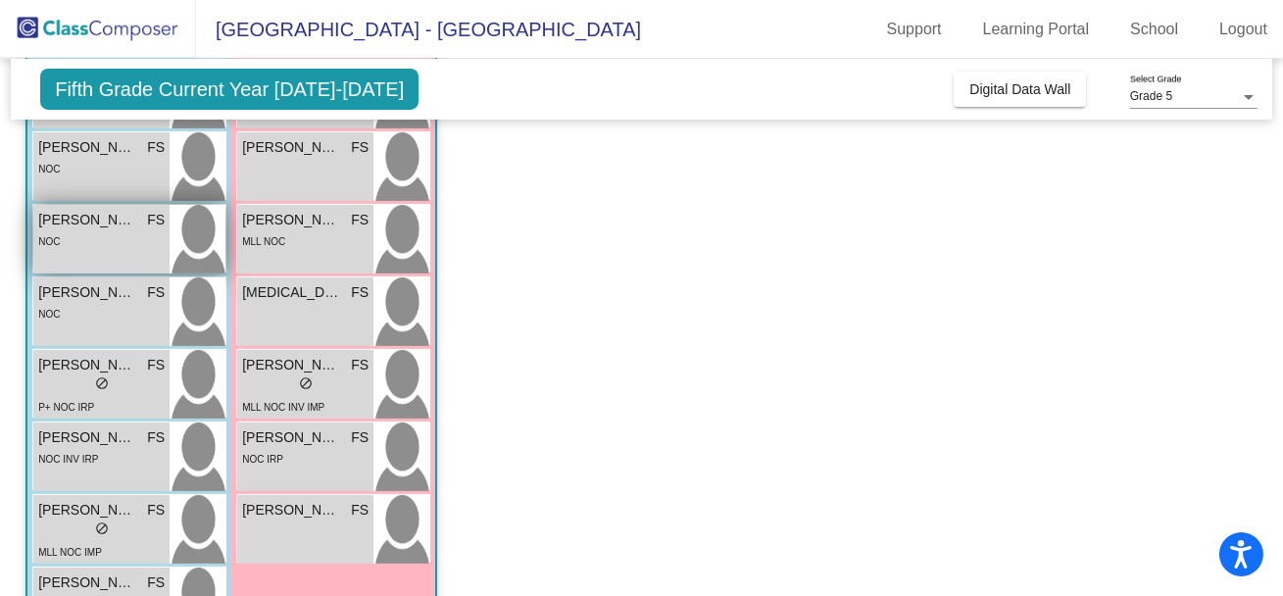
click at [106, 245] on div "NOC" at bounding box center [101, 240] width 126 height 21
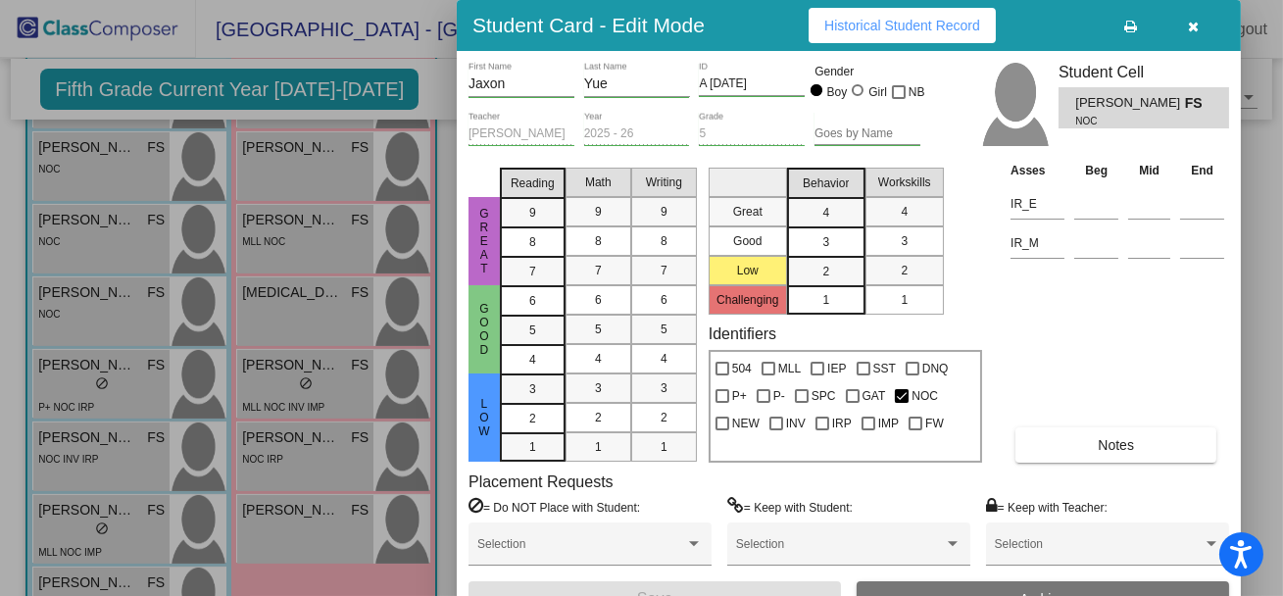
click at [1086, 446] on button "Notes" at bounding box center [1115, 444] width 201 height 35
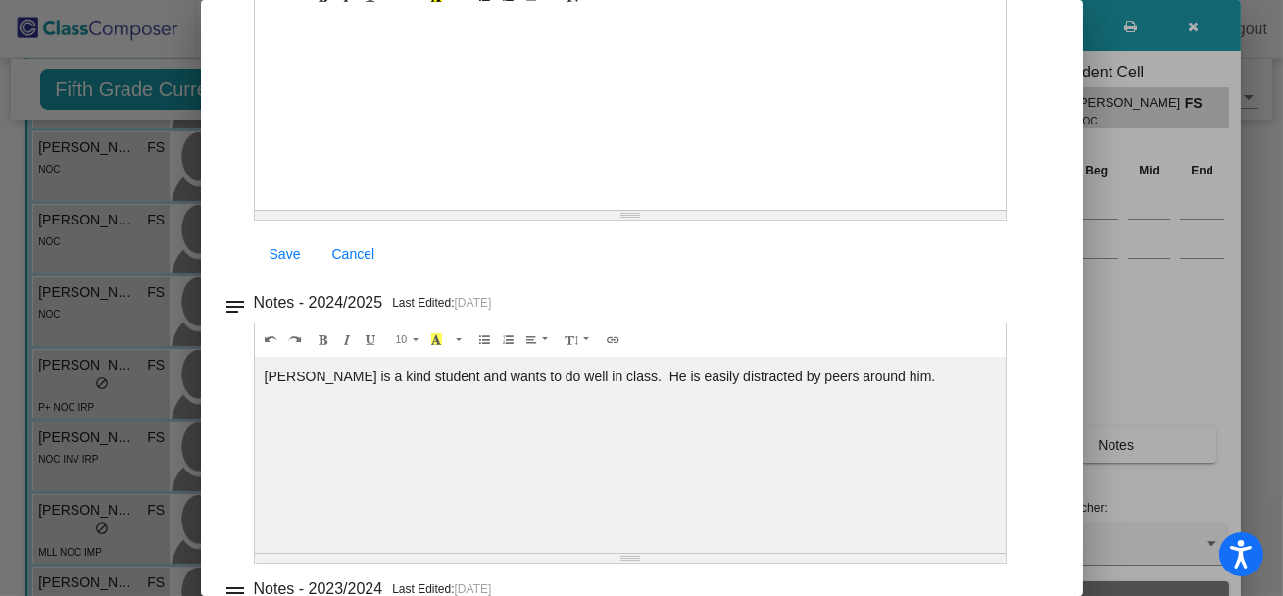
scroll to position [0, 0]
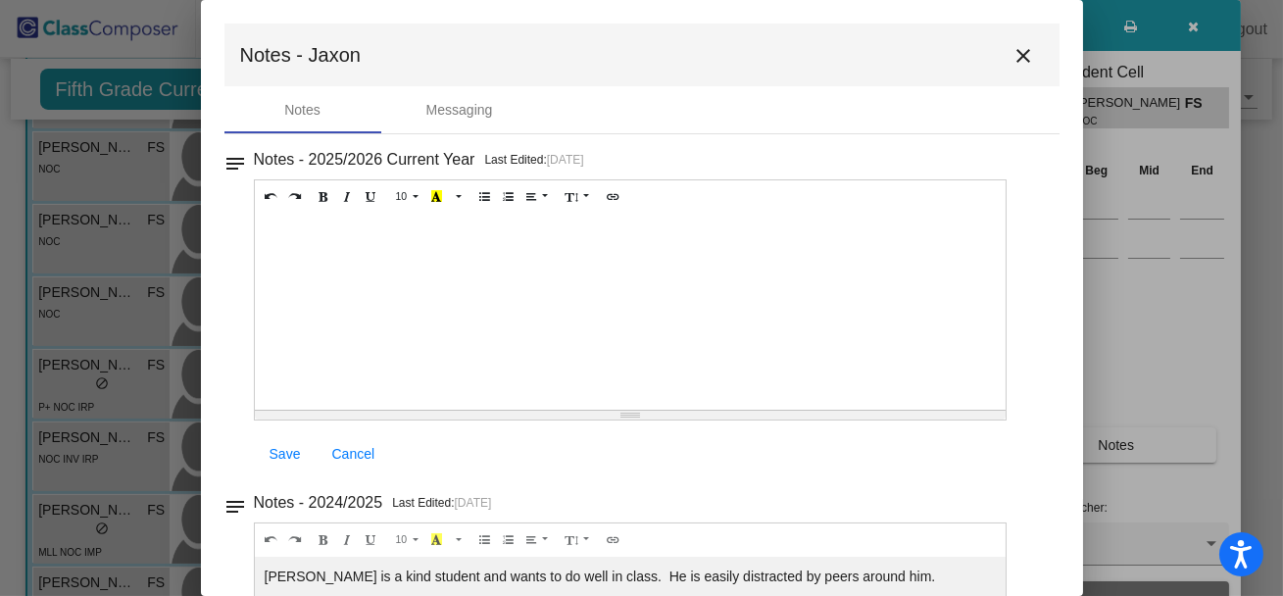
click at [1013, 56] on mat-icon "close" at bounding box center [1024, 56] width 24 height 24
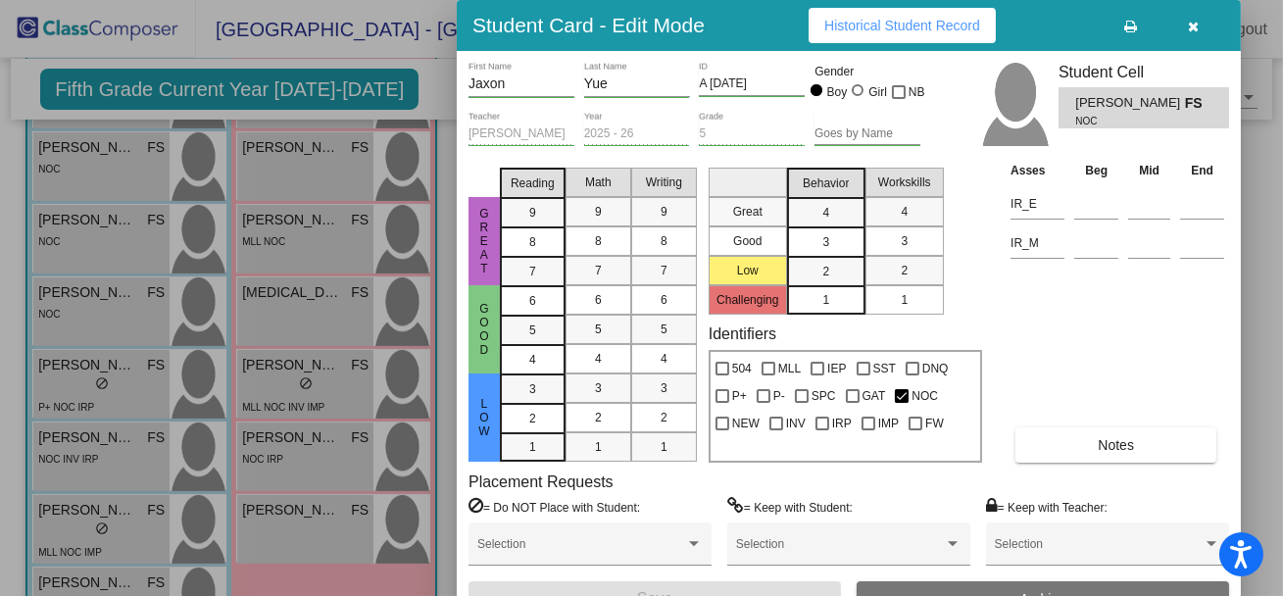
click at [1192, 33] on icon "button" at bounding box center [1194, 27] width 11 height 14
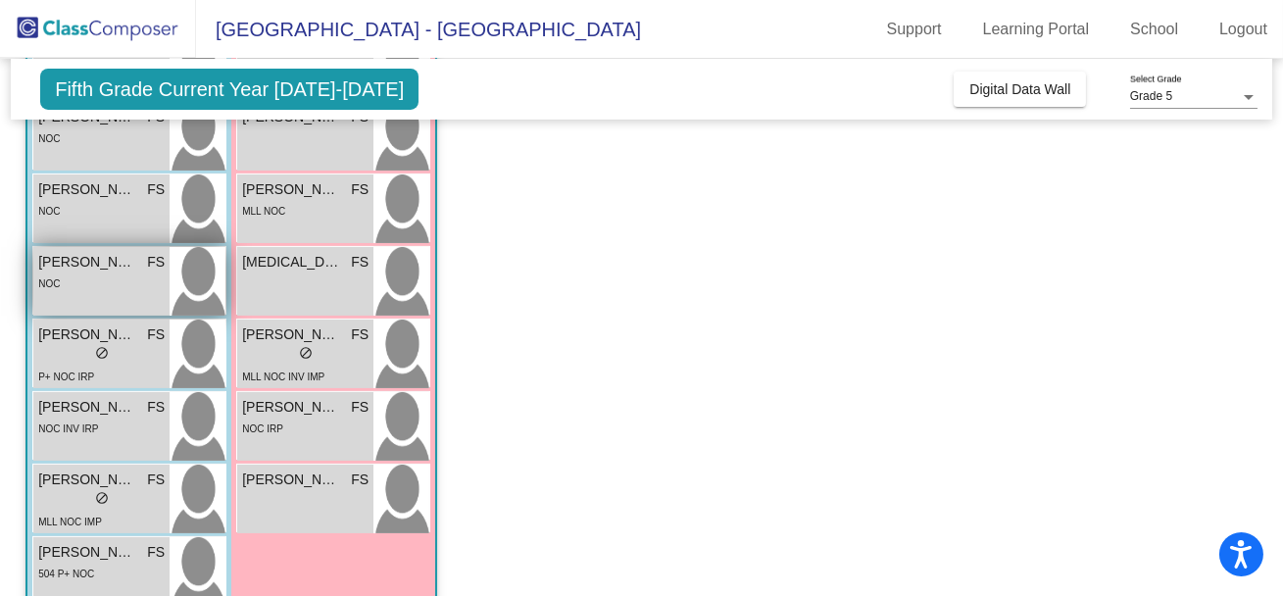
scroll to position [719, 0]
click at [133, 287] on div "NOC" at bounding box center [101, 283] width 126 height 21
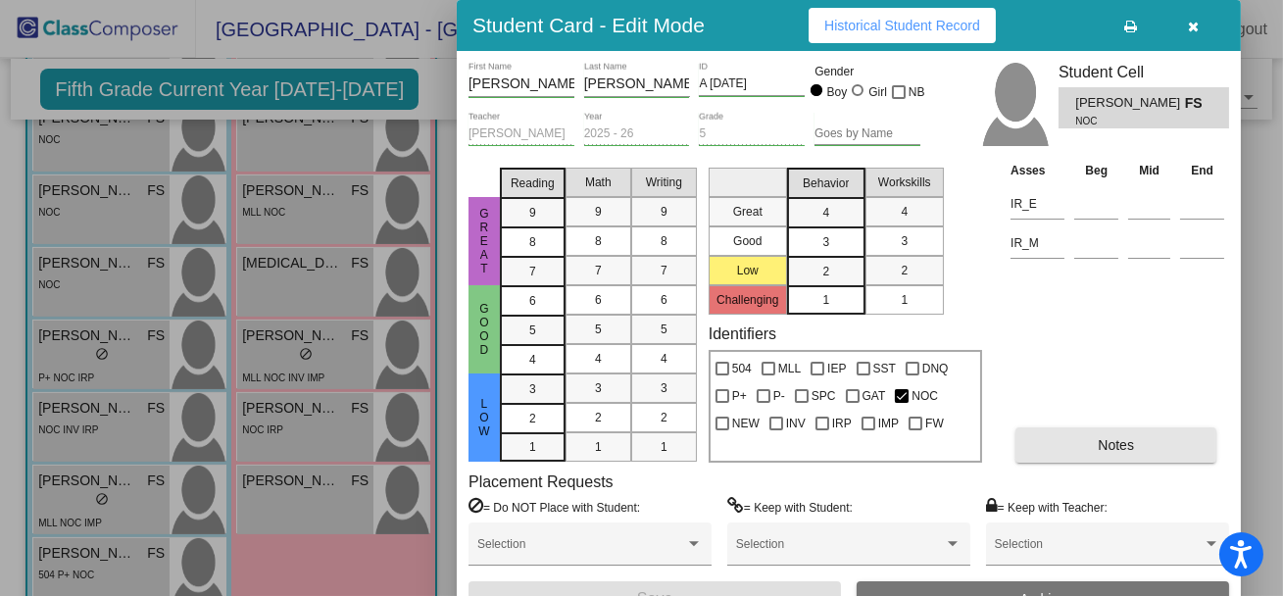
click at [1086, 438] on button "Notes" at bounding box center [1115, 444] width 201 height 35
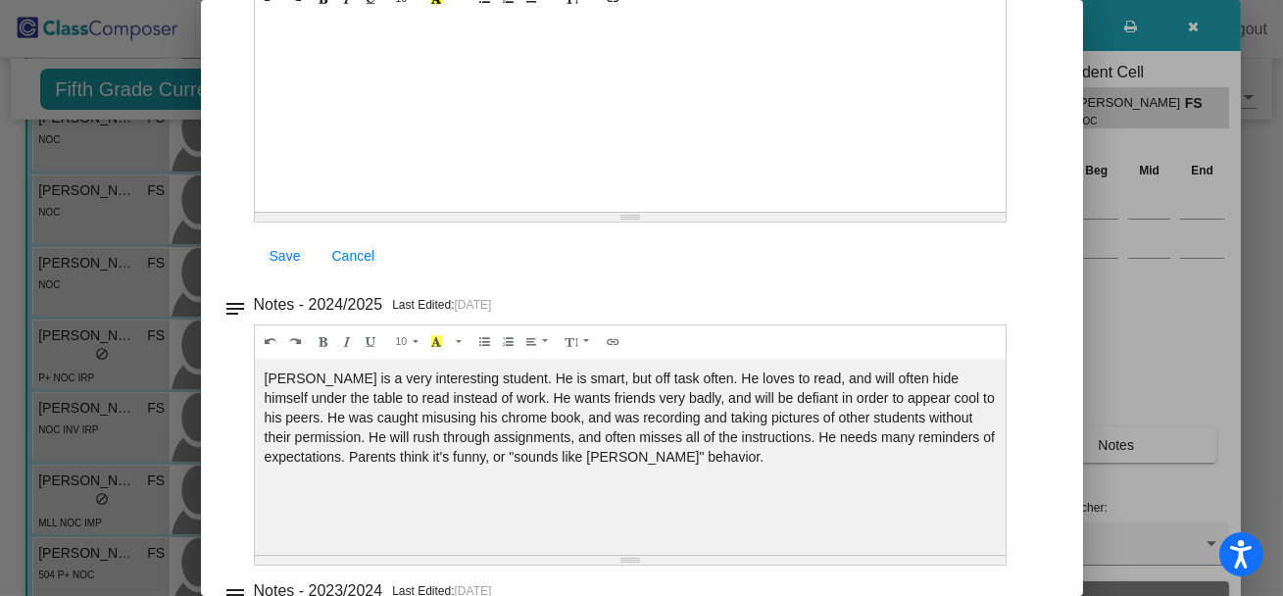
scroll to position [0, 0]
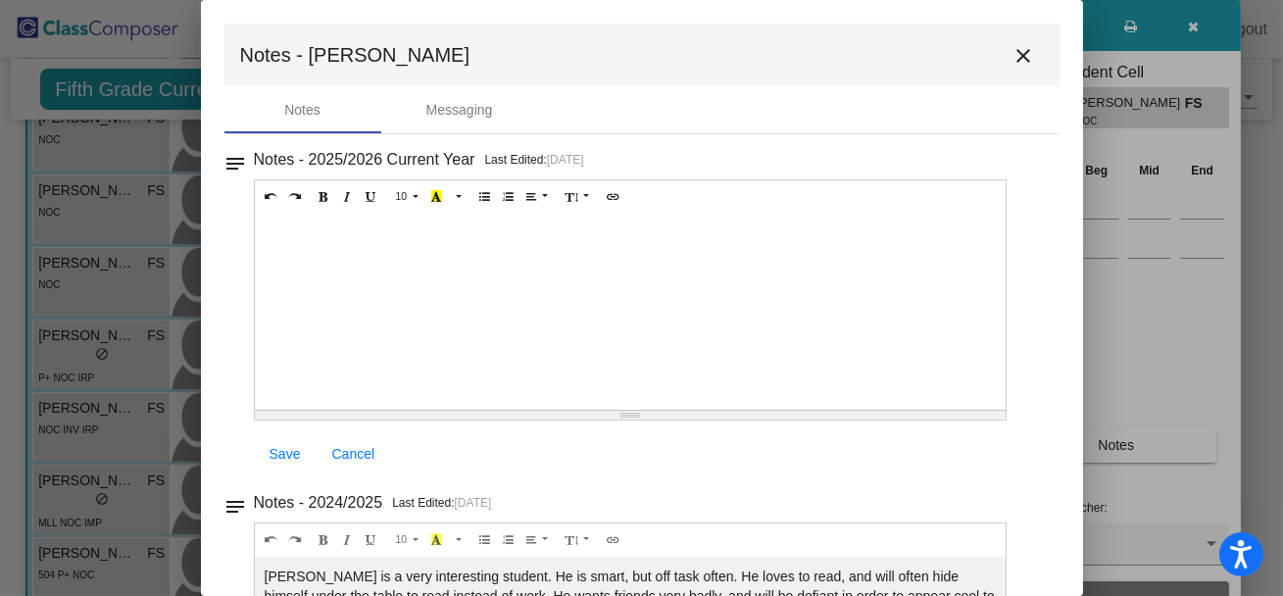
click at [1012, 54] on mat-icon "close" at bounding box center [1024, 56] width 24 height 24
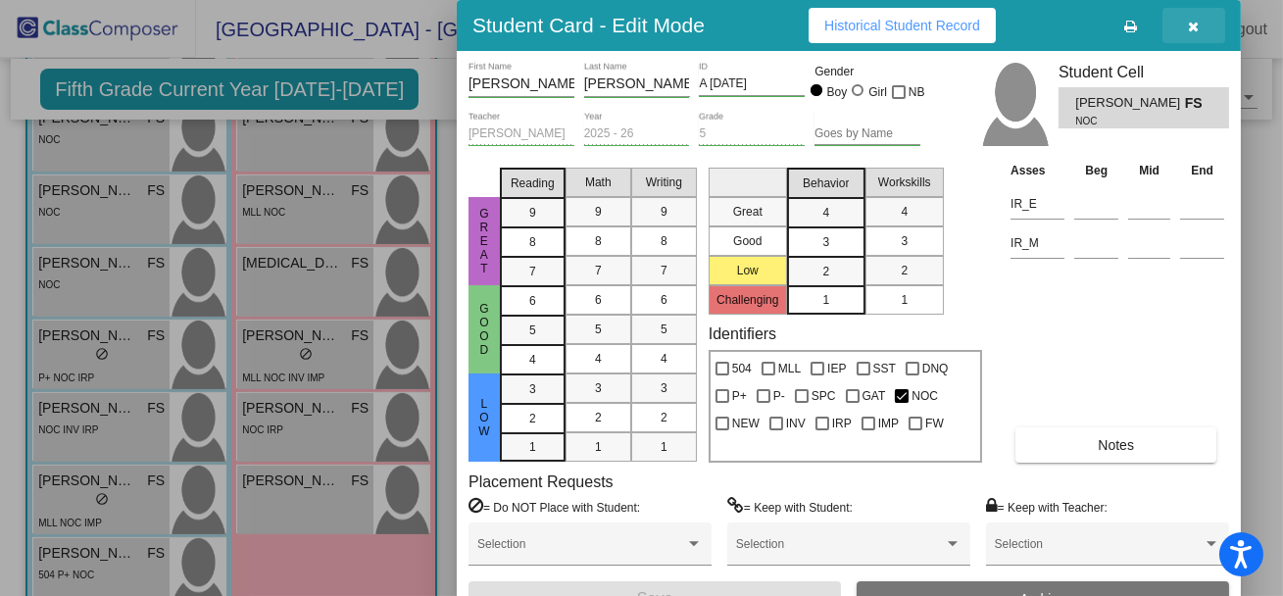
click at [1197, 28] on icon "button" at bounding box center [1194, 27] width 11 height 14
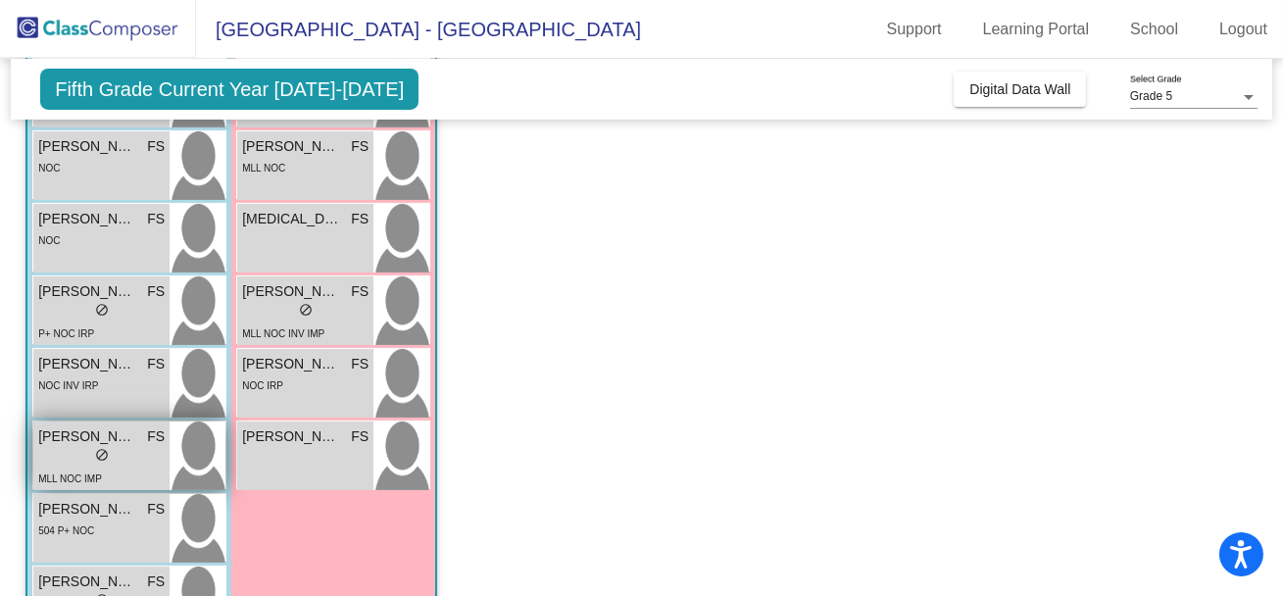
scroll to position [733, 0]
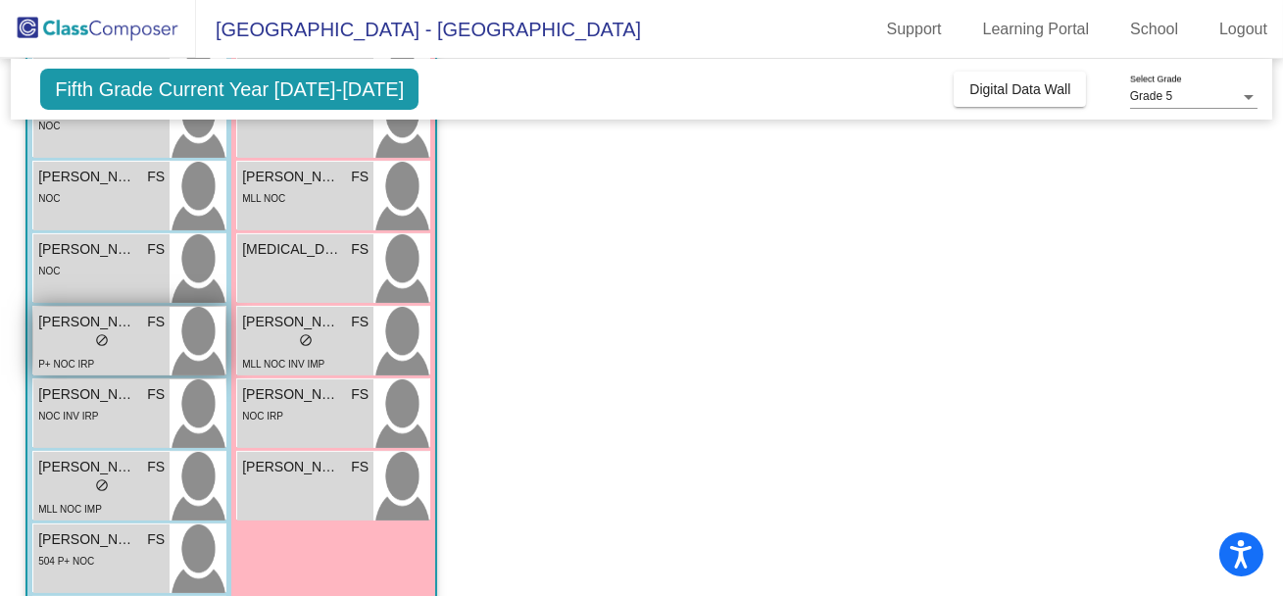
click at [102, 356] on div "P+ NOC IRP" at bounding box center [101, 363] width 126 height 21
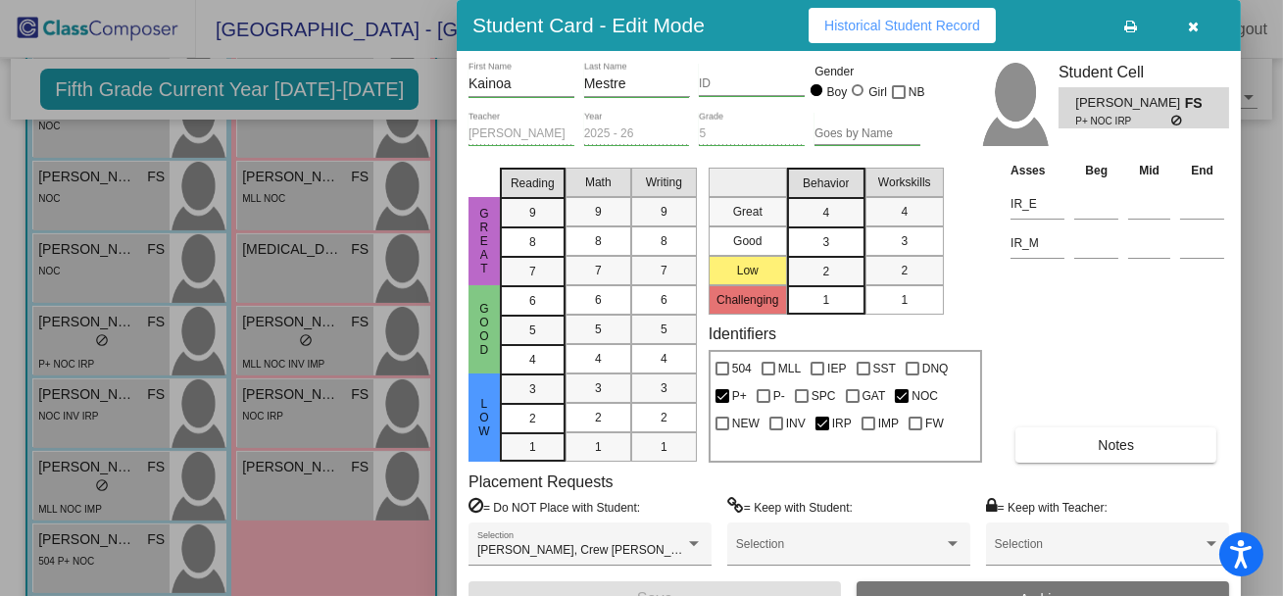
click at [1053, 439] on button "Notes" at bounding box center [1115, 444] width 201 height 35
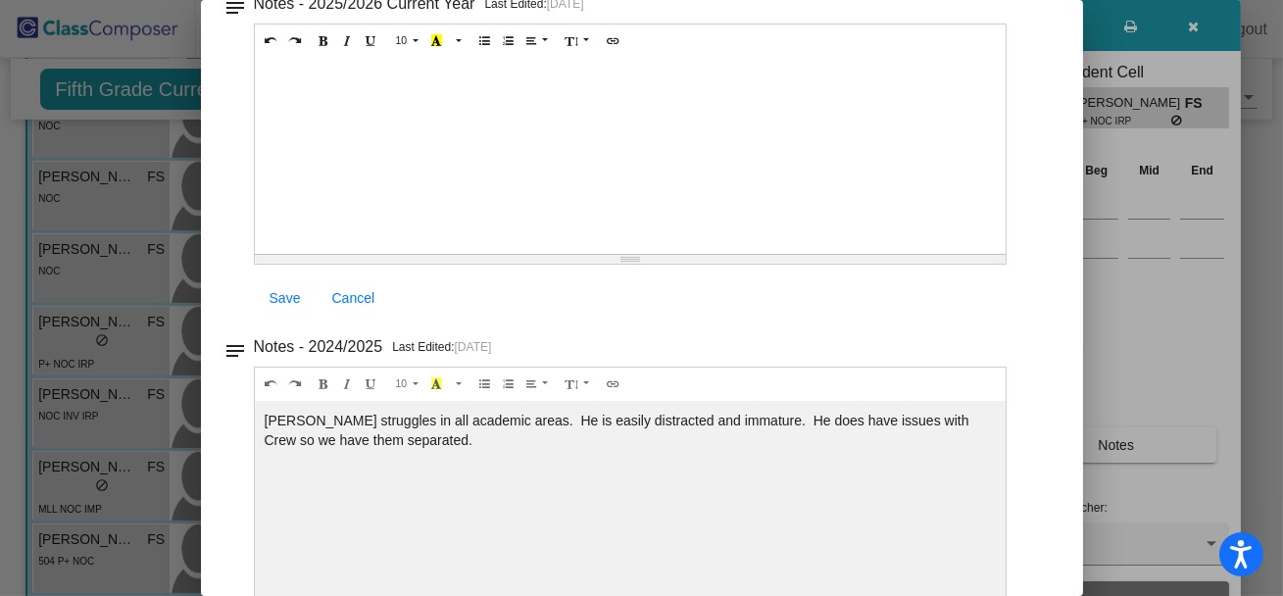
scroll to position [0, 0]
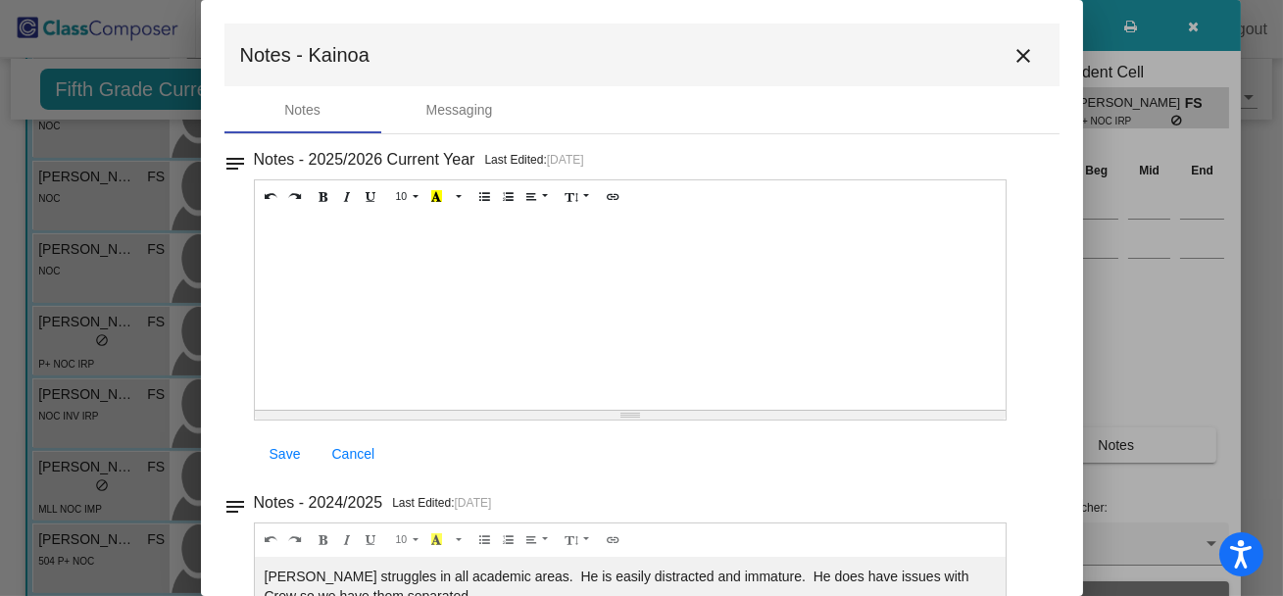
click at [1020, 61] on mat-icon "close" at bounding box center [1024, 56] width 24 height 24
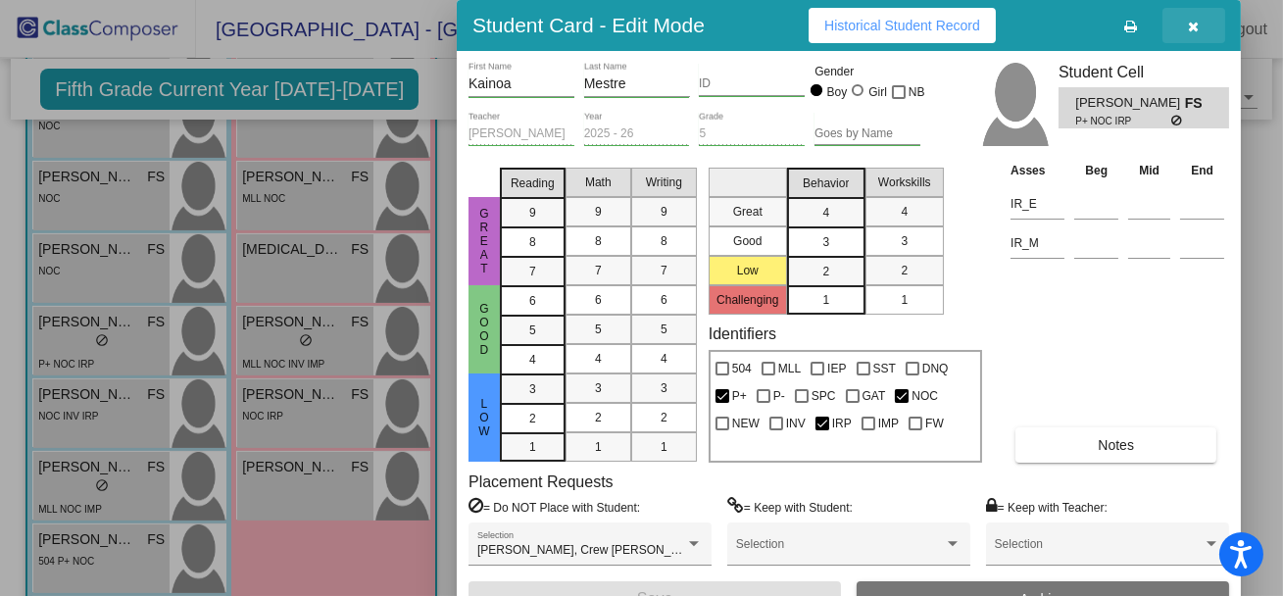
click at [1199, 32] on button "button" at bounding box center [1193, 25] width 63 height 35
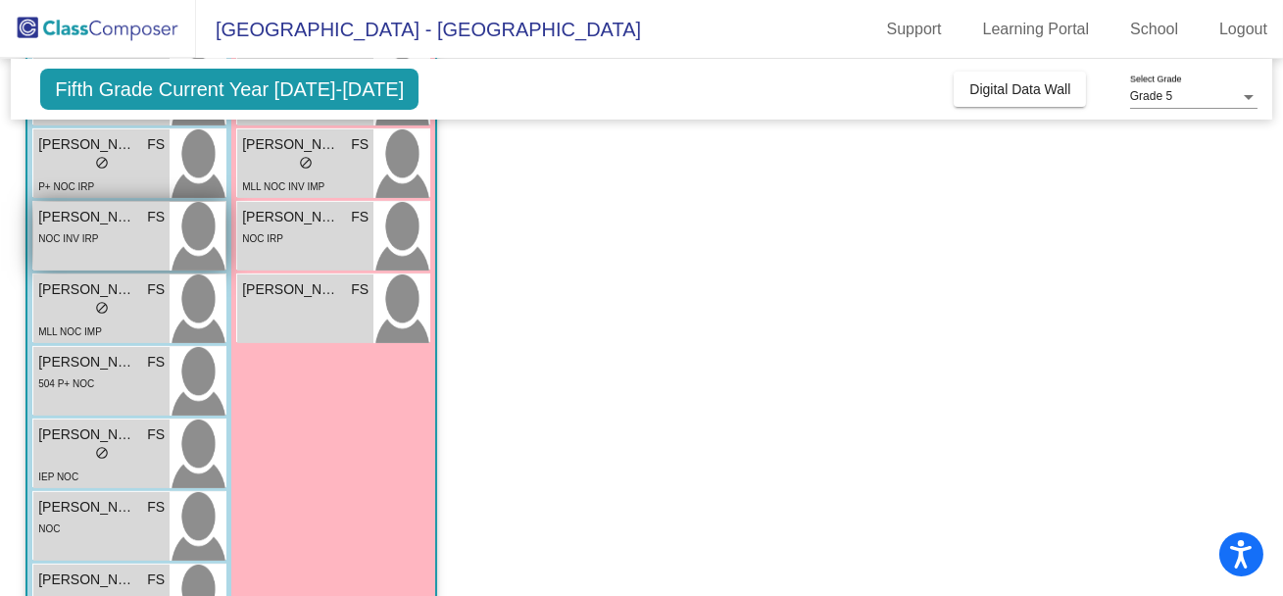
scroll to position [902, 0]
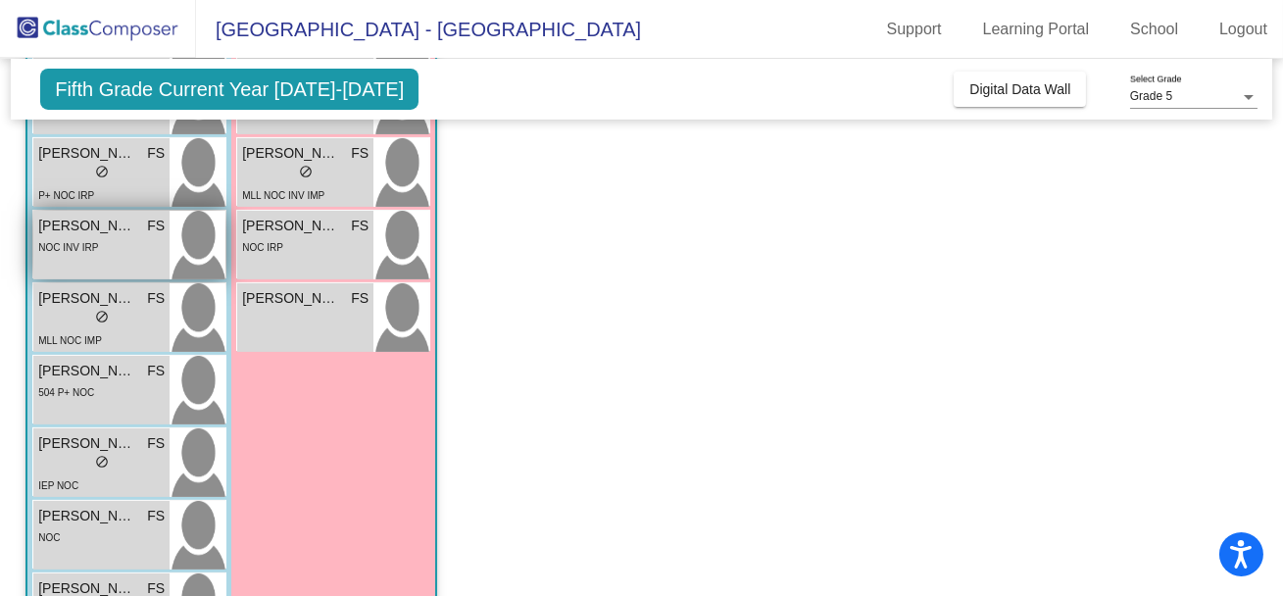
click at [123, 254] on div "NOC INV IRP" at bounding box center [101, 246] width 126 height 21
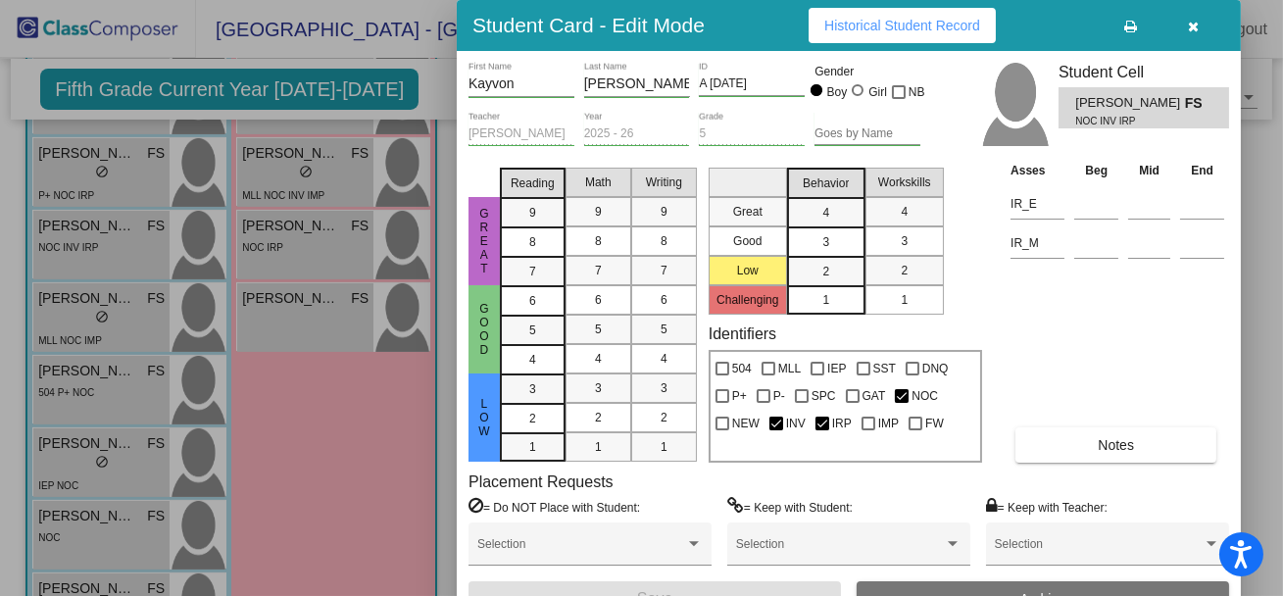
click at [1033, 448] on button "Notes" at bounding box center [1115, 444] width 201 height 35
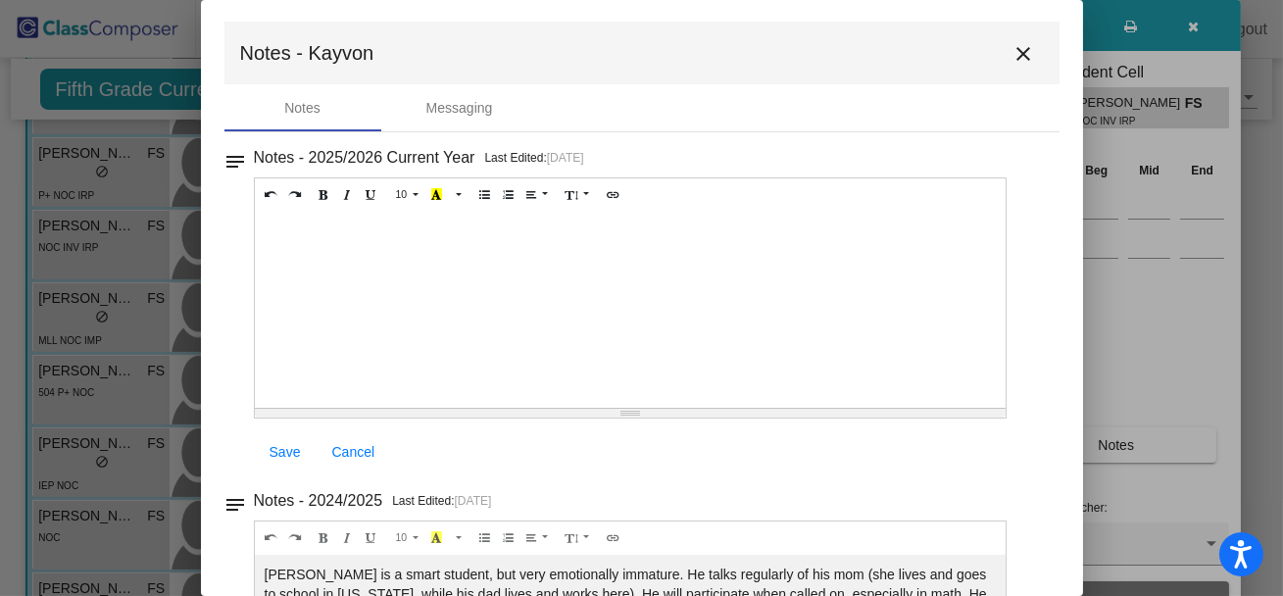
scroll to position [0, 0]
click at [1015, 63] on mat-icon "close" at bounding box center [1024, 56] width 24 height 24
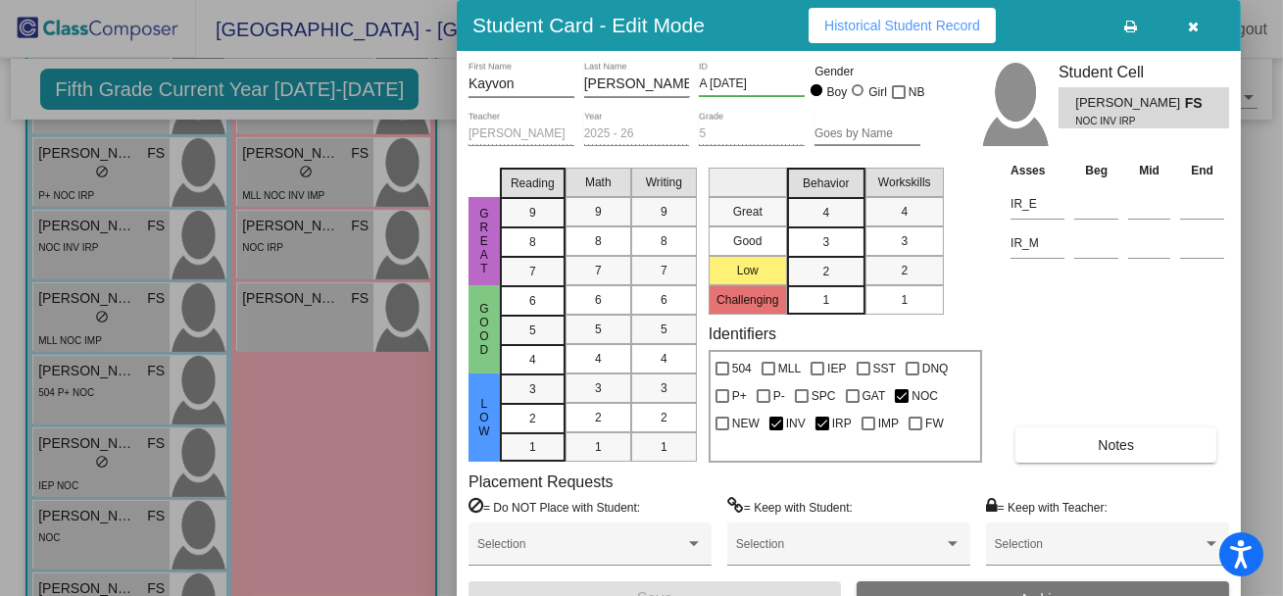
click at [1196, 24] on icon "button" at bounding box center [1194, 27] width 11 height 14
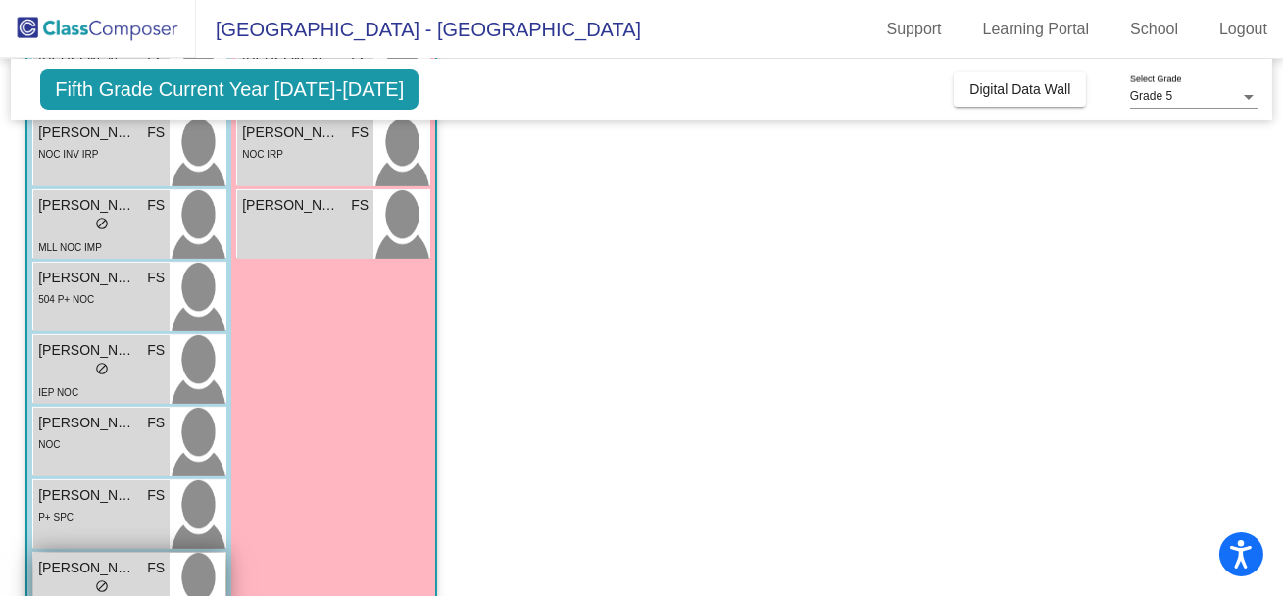
scroll to position [936, 0]
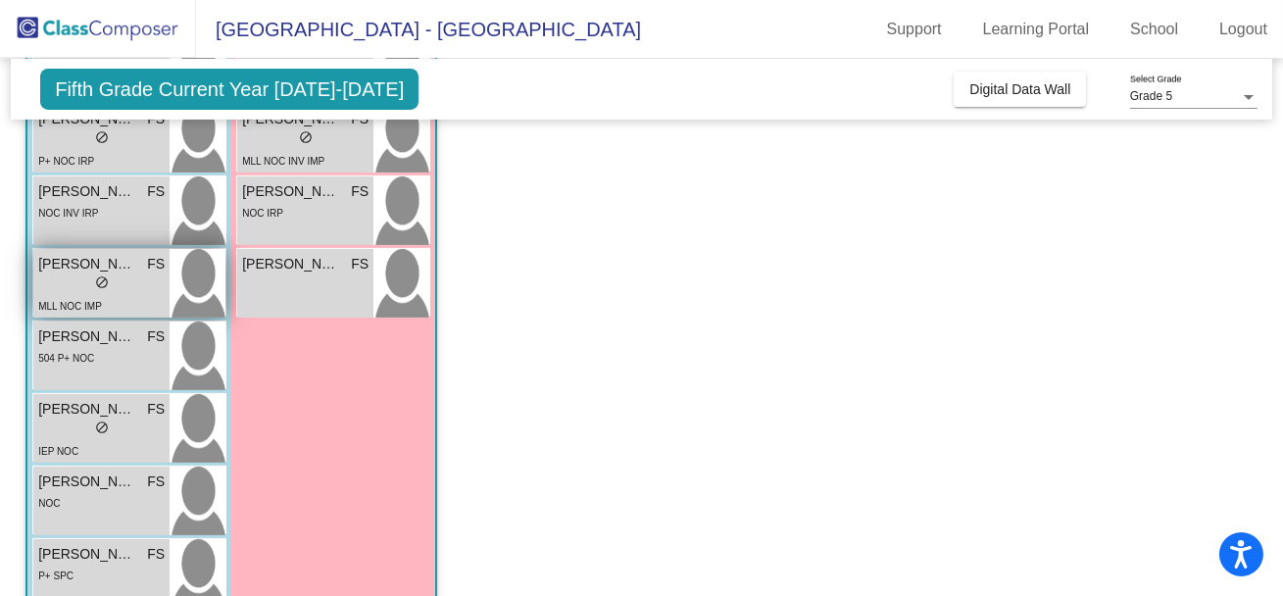
click at [132, 300] on div "MLL NOC IMP" at bounding box center [101, 305] width 126 height 21
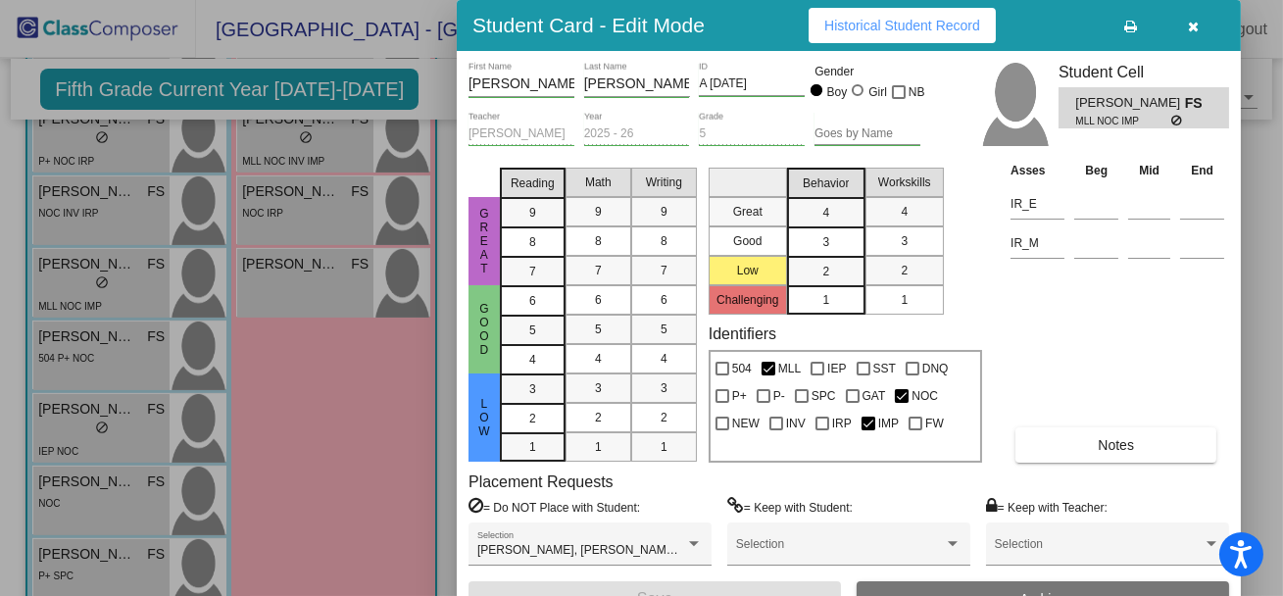
click at [1102, 444] on span "Notes" at bounding box center [1116, 445] width 36 height 16
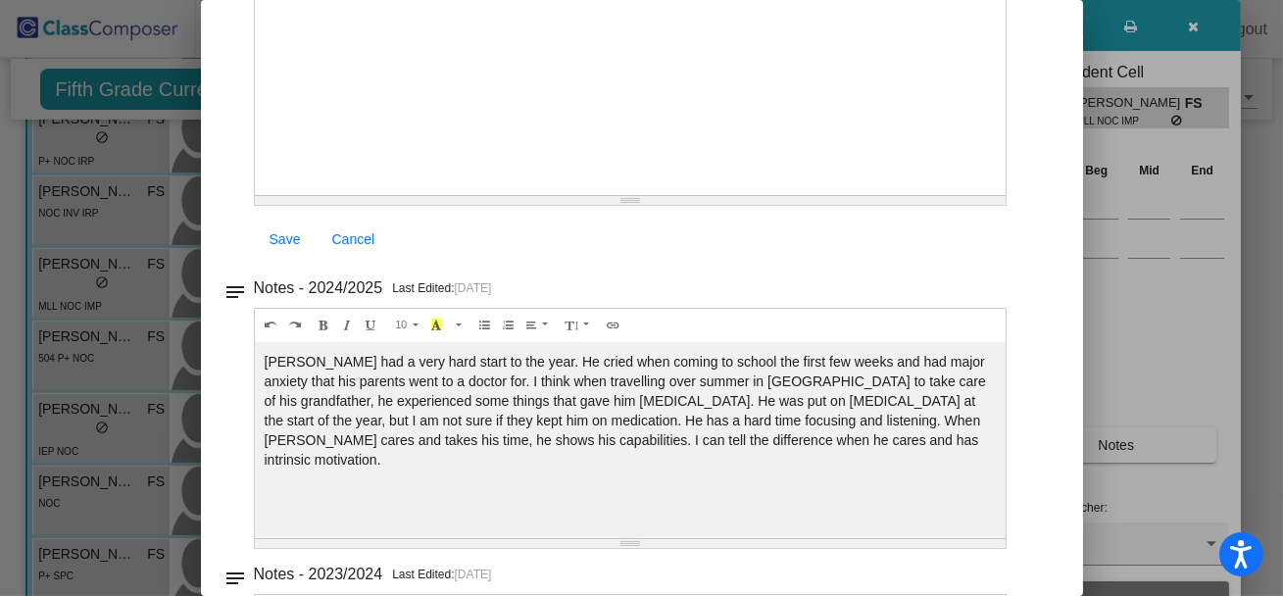
scroll to position [0, 0]
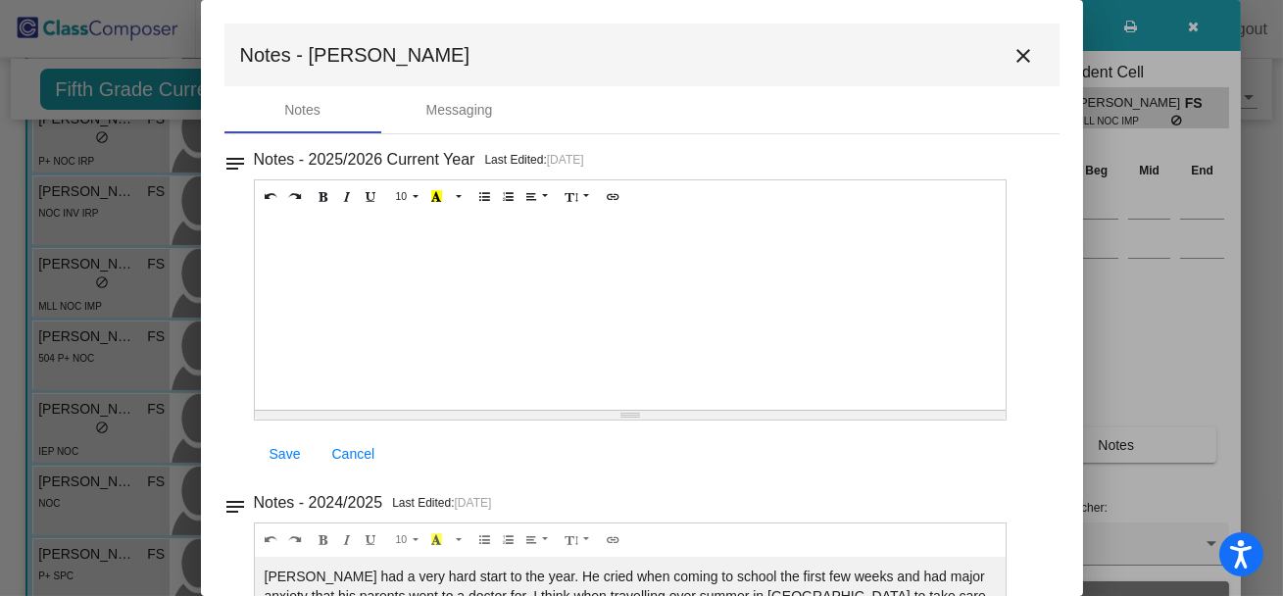
click at [1015, 53] on mat-icon "close" at bounding box center [1024, 56] width 24 height 24
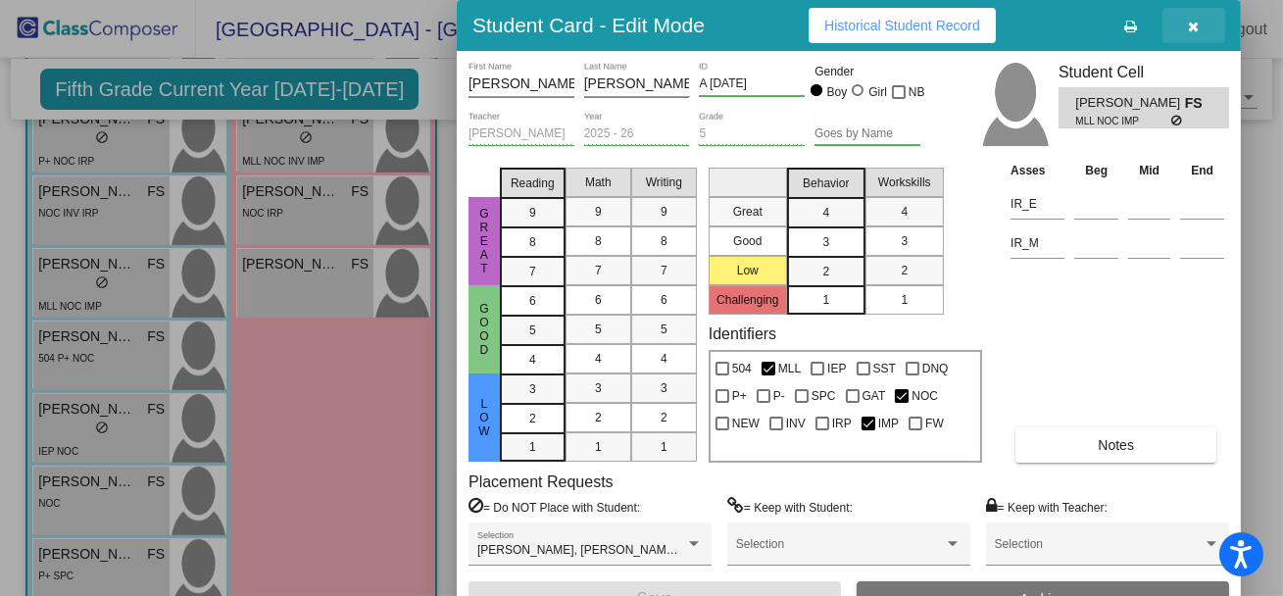
click at [1196, 22] on icon "button" at bounding box center [1194, 27] width 11 height 14
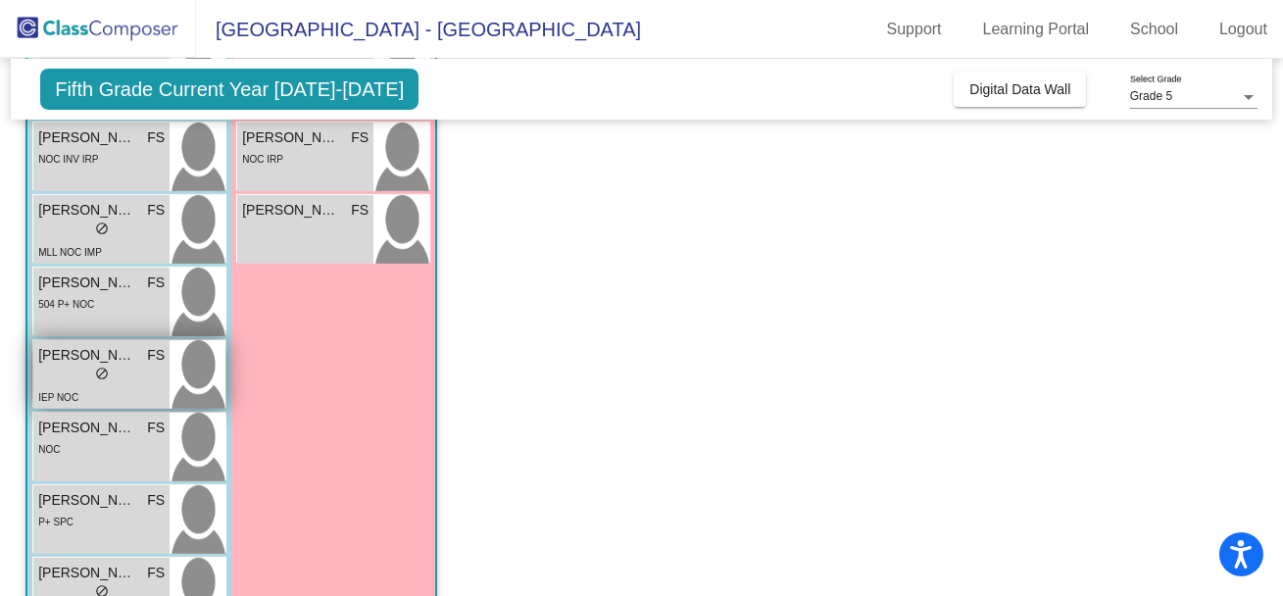
scroll to position [897, 0]
